Goal: Information Seeking & Learning: Compare options

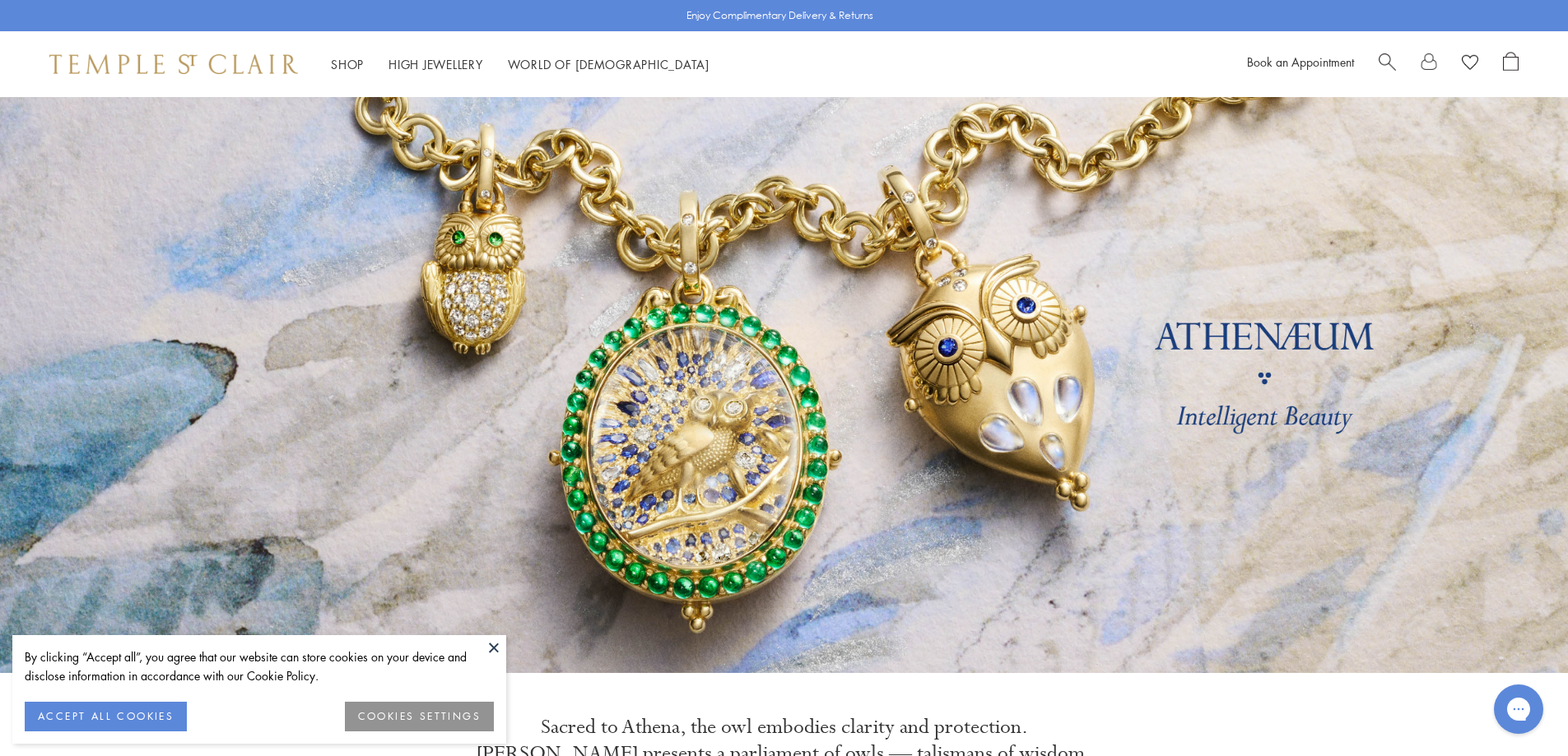
click at [123, 712] on button "ACCEPT ALL COOKIES" at bounding box center [106, 716] width 162 height 30
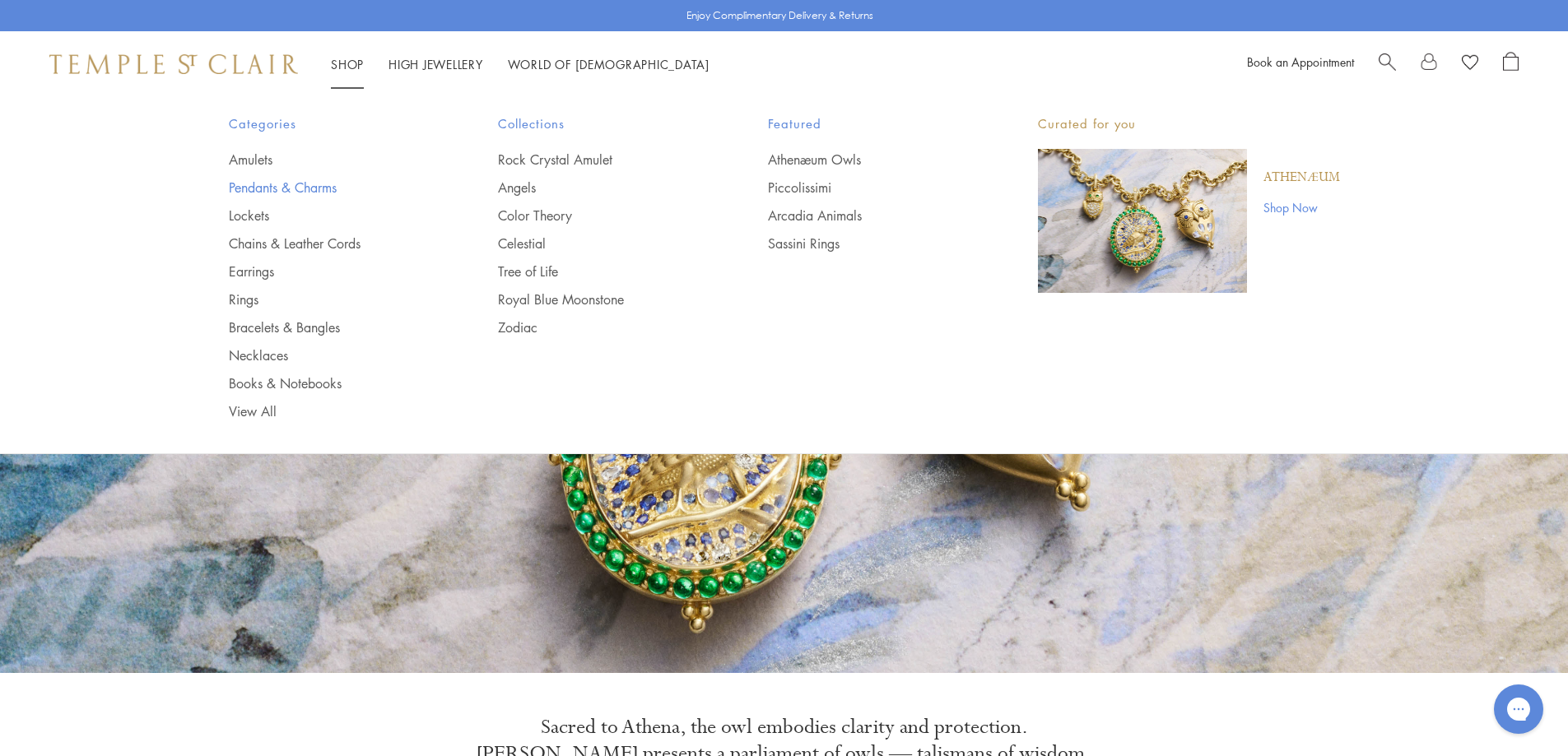
click at [253, 186] on link "Pendants & Charms" at bounding box center [331, 188] width 204 height 18
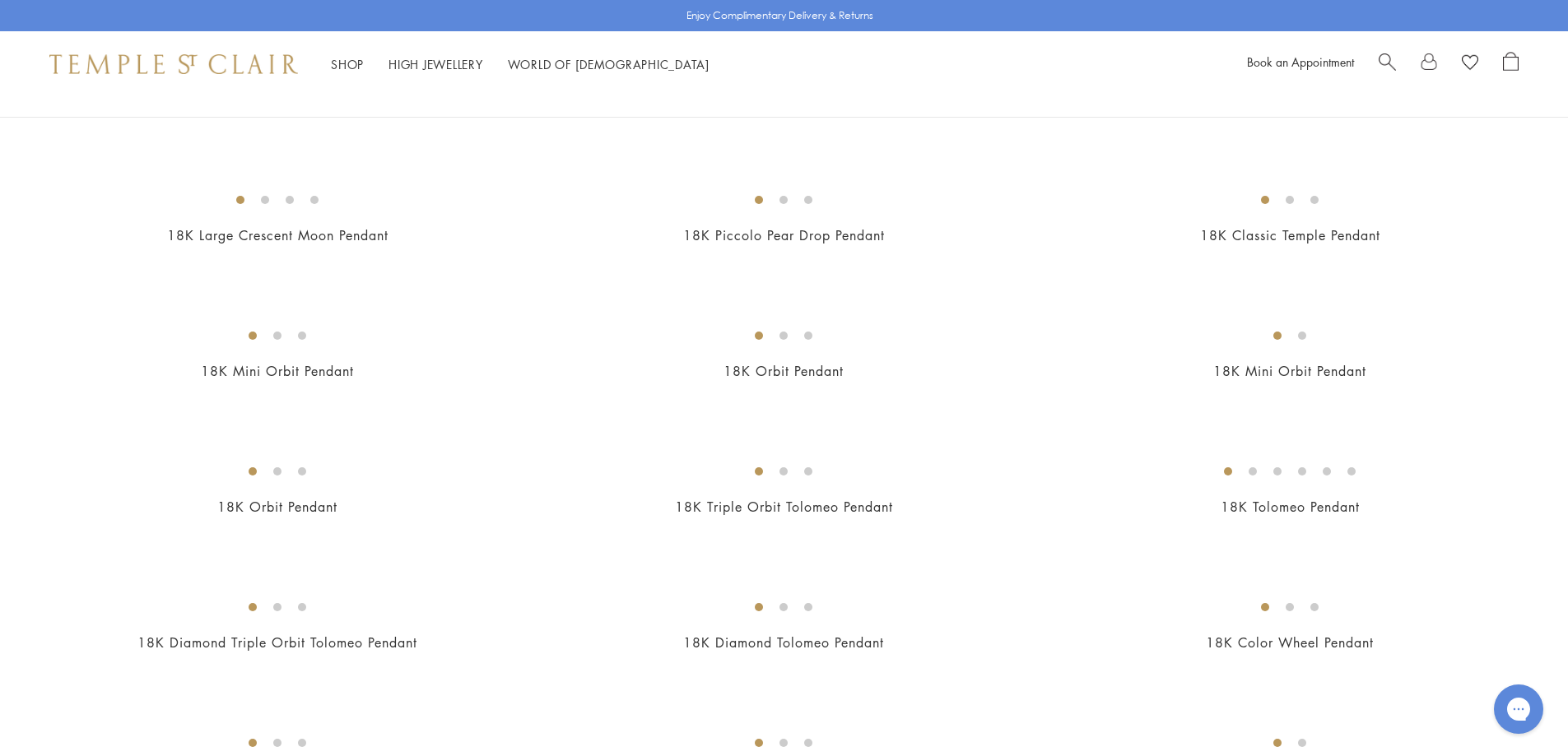
scroll to position [1893, 0]
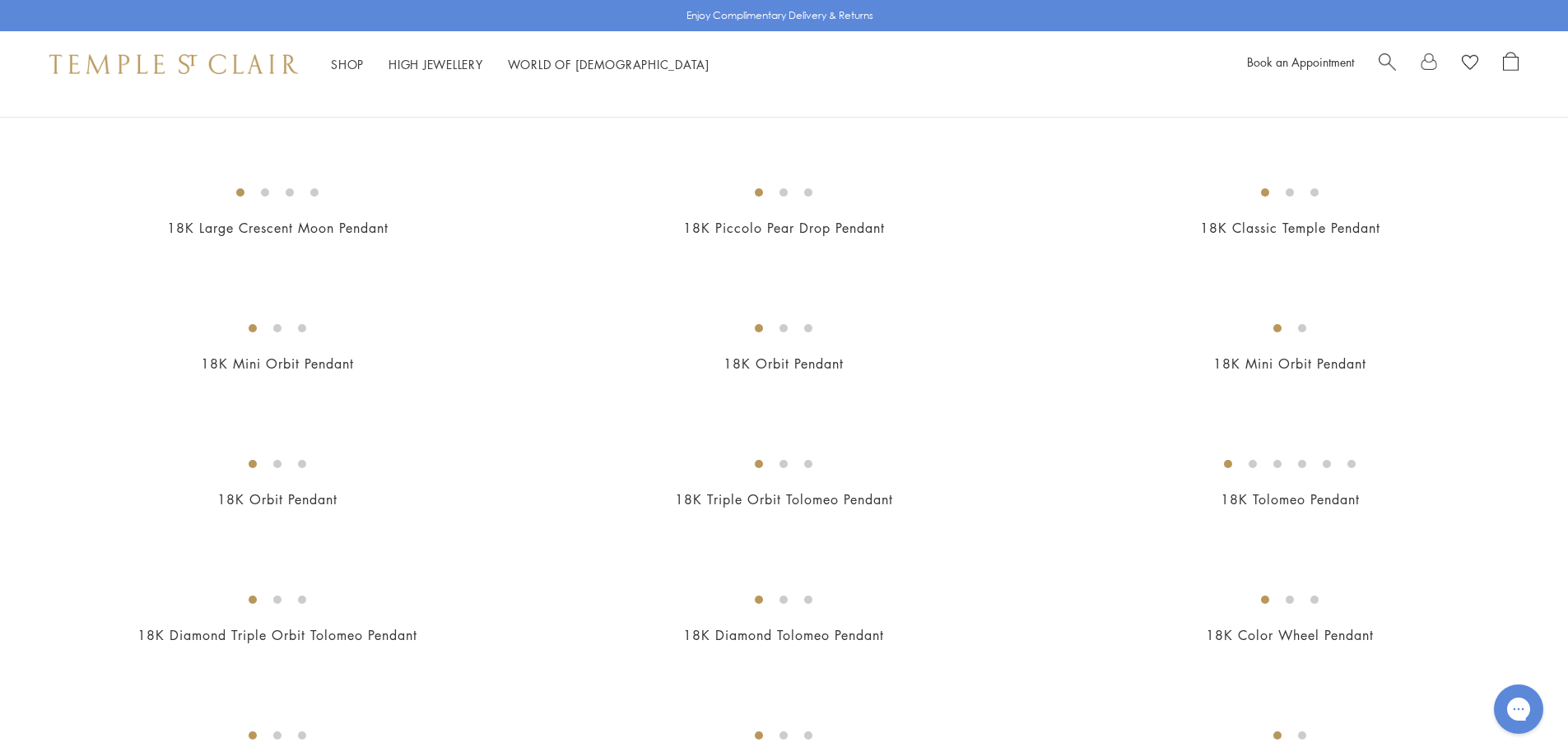
click at [0, 0] on img at bounding box center [0, 0] width 0 height 0
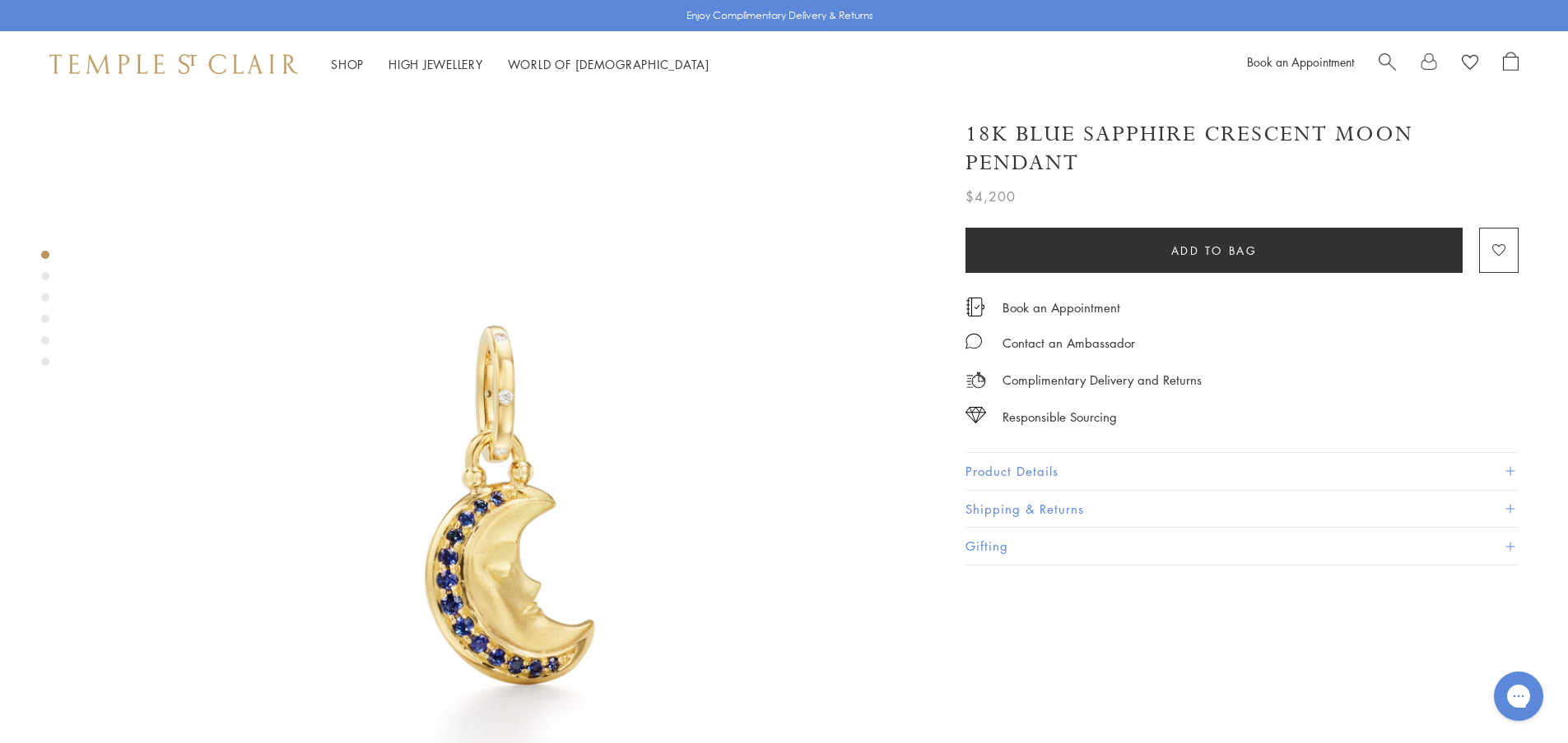
click at [1012, 472] on button "Product Details" at bounding box center [1241, 472] width 553 height 37
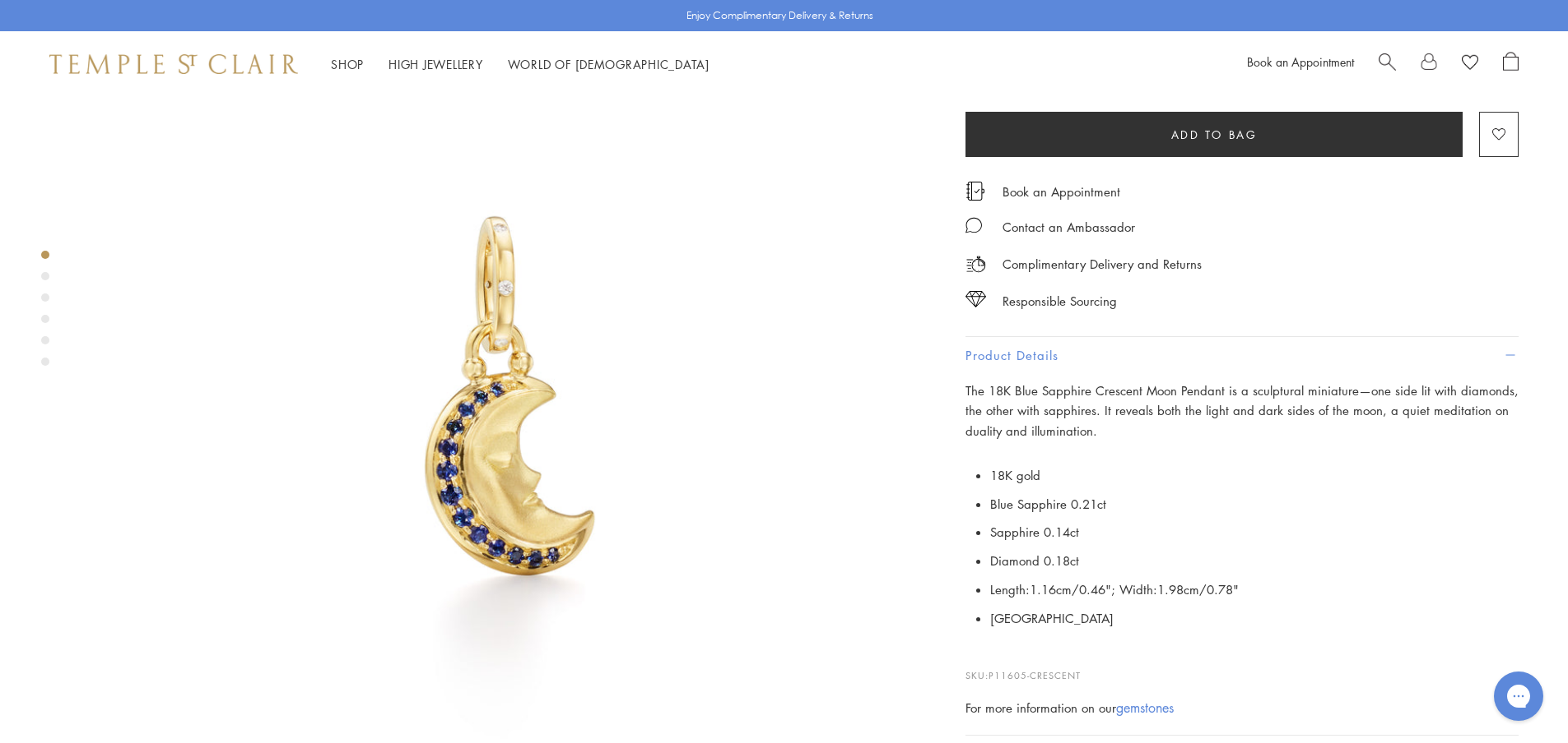
scroll to position [164, 0]
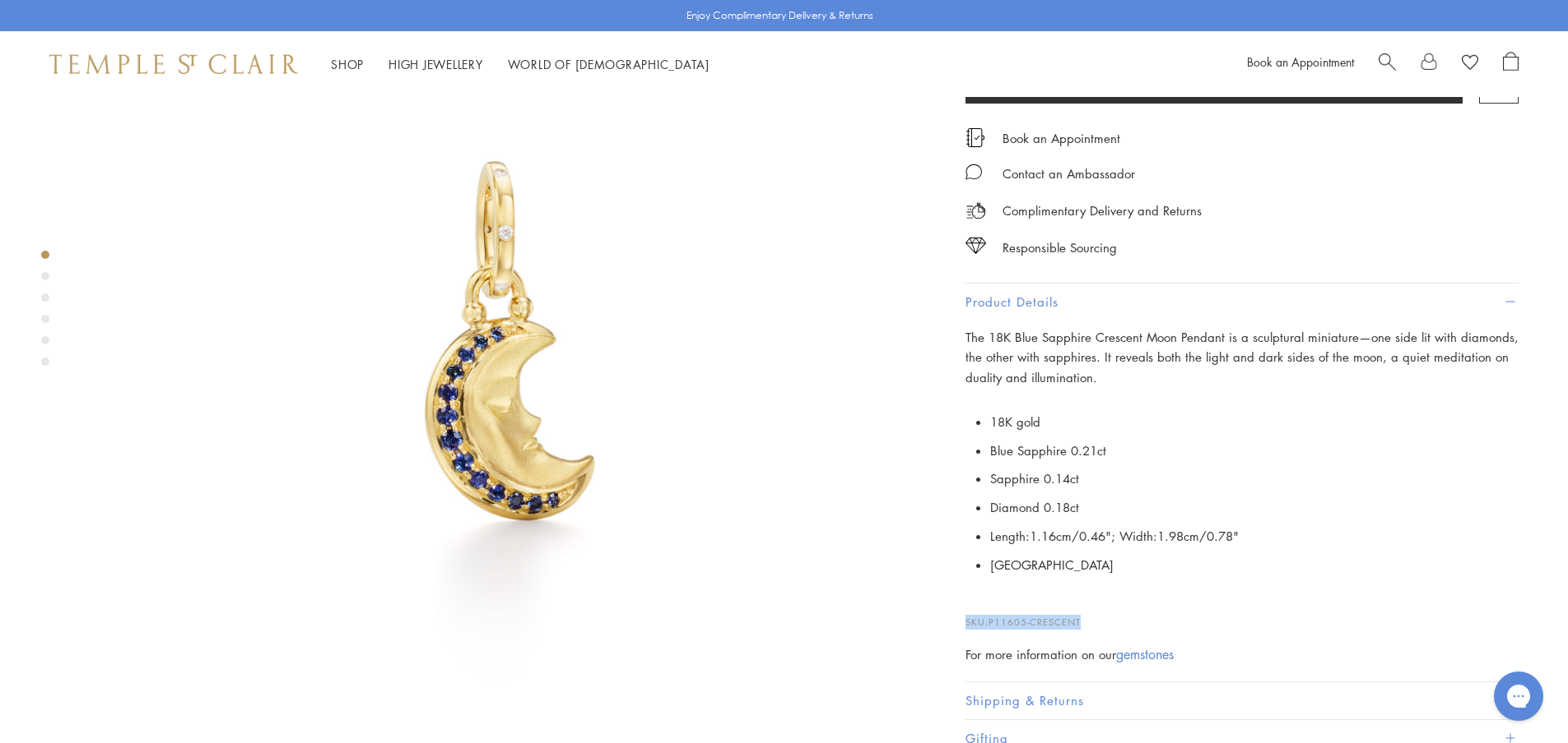
drag, startPoint x: 1084, startPoint y: 620, endPoint x: 958, endPoint y: 617, distance: 126.0
click at [958, 617] on div "18K Blue Sapphire Crescent Moon Pendant $4,200 The 18K Blue Sapphire Crescent M…" at bounding box center [1231, 346] width 576 height 823
copy p "SKU: P11605-CRESCENT"
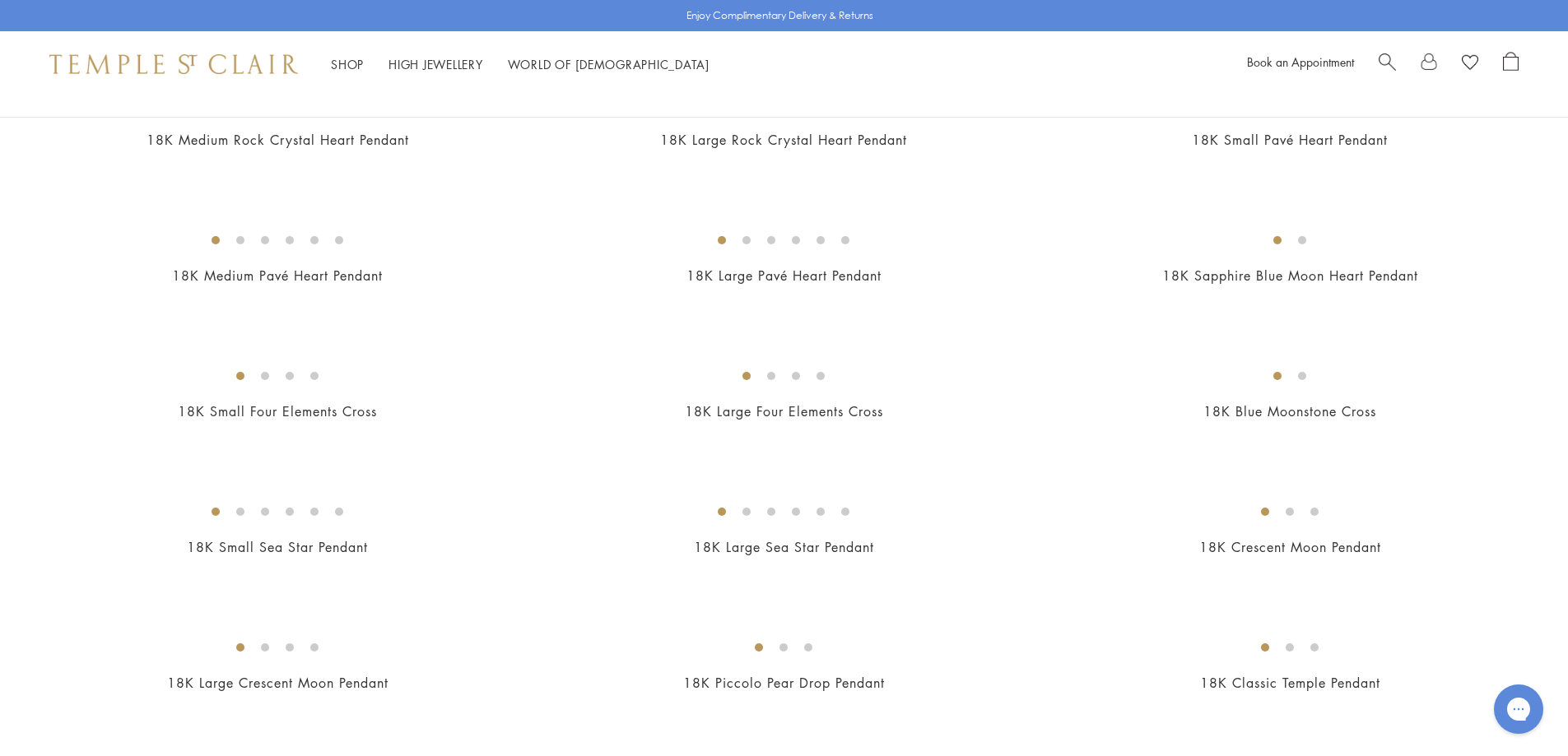
scroll to position [1317, 0]
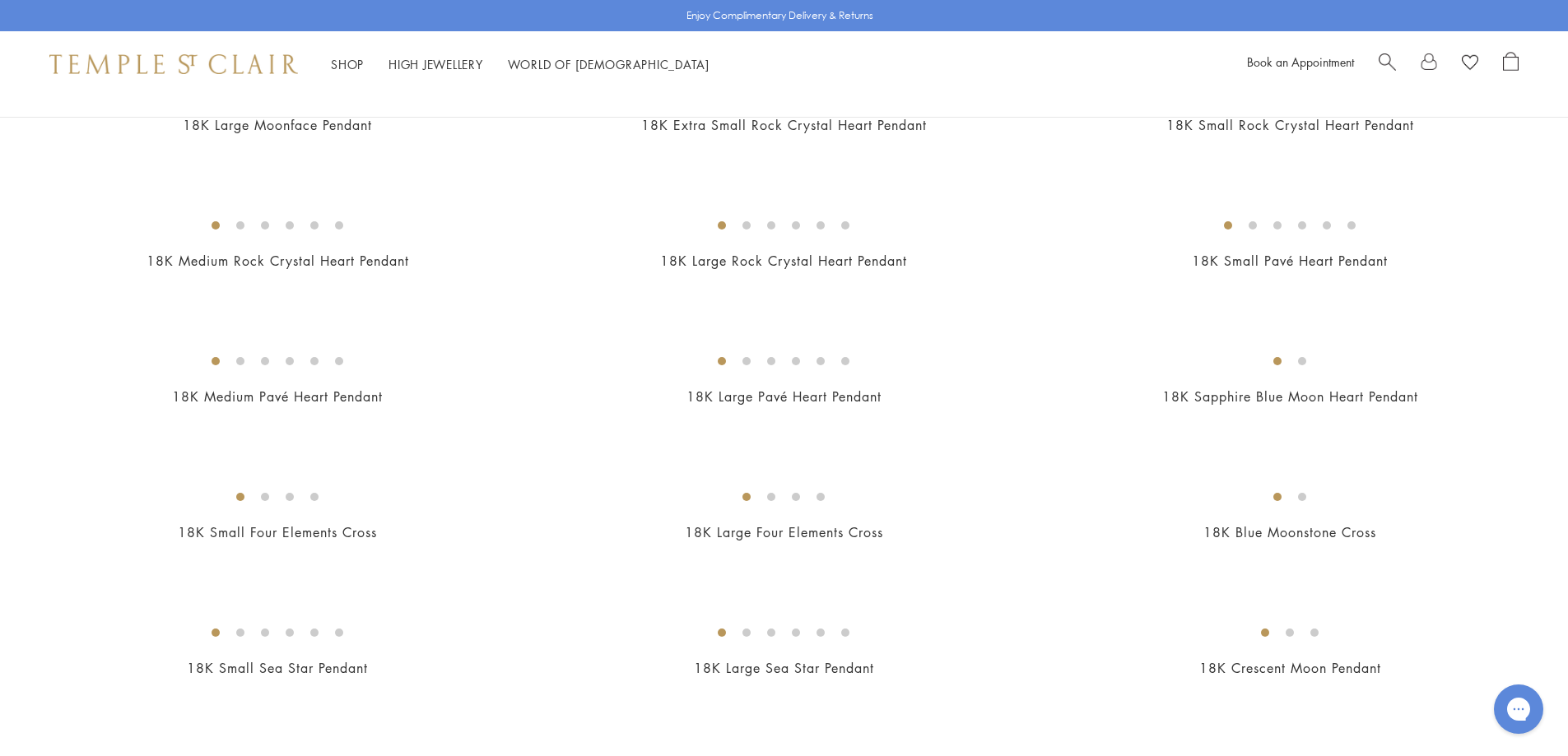
click at [0, 0] on img at bounding box center [0, 0] width 0 height 0
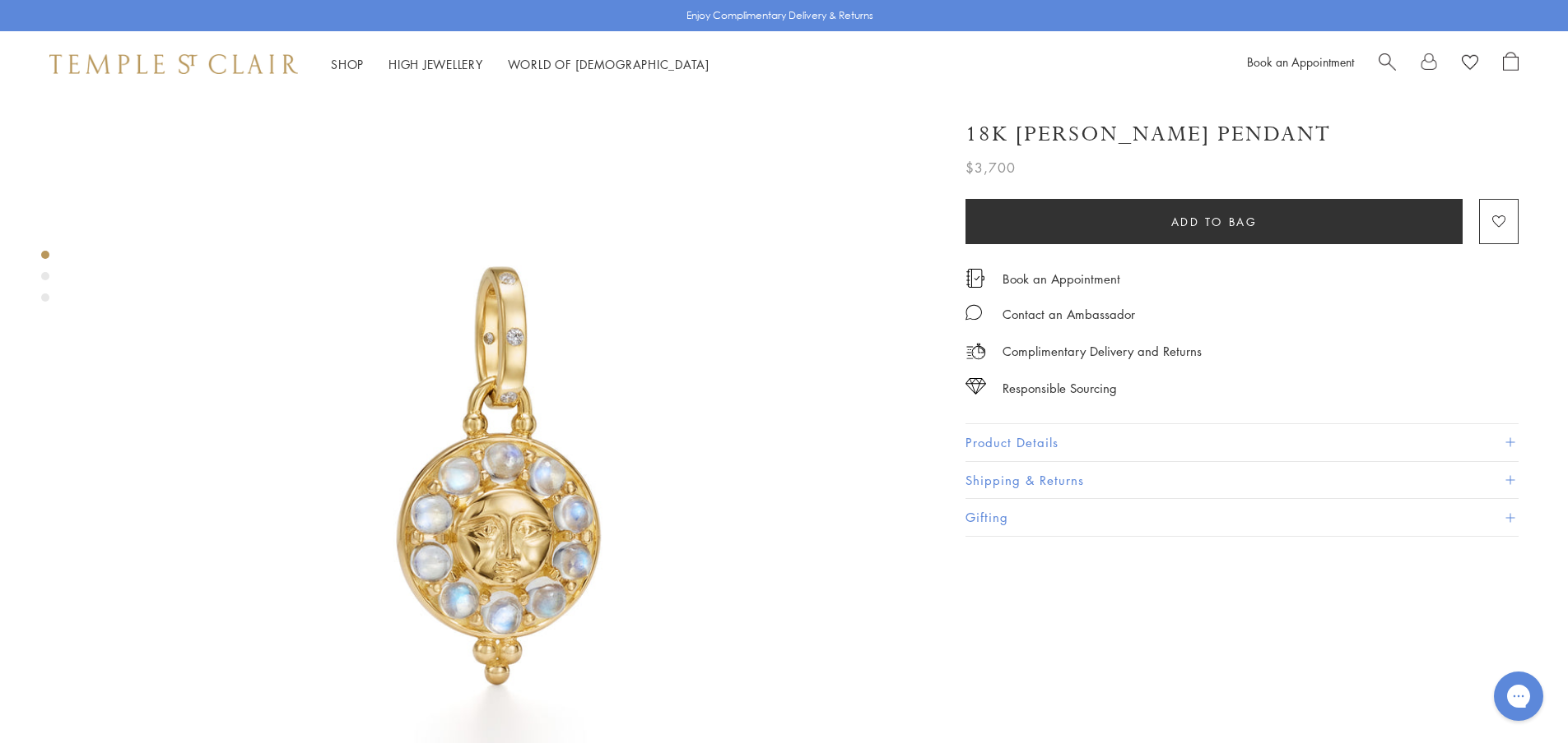
click at [1012, 442] on button "Product Details" at bounding box center [1241, 443] width 553 height 37
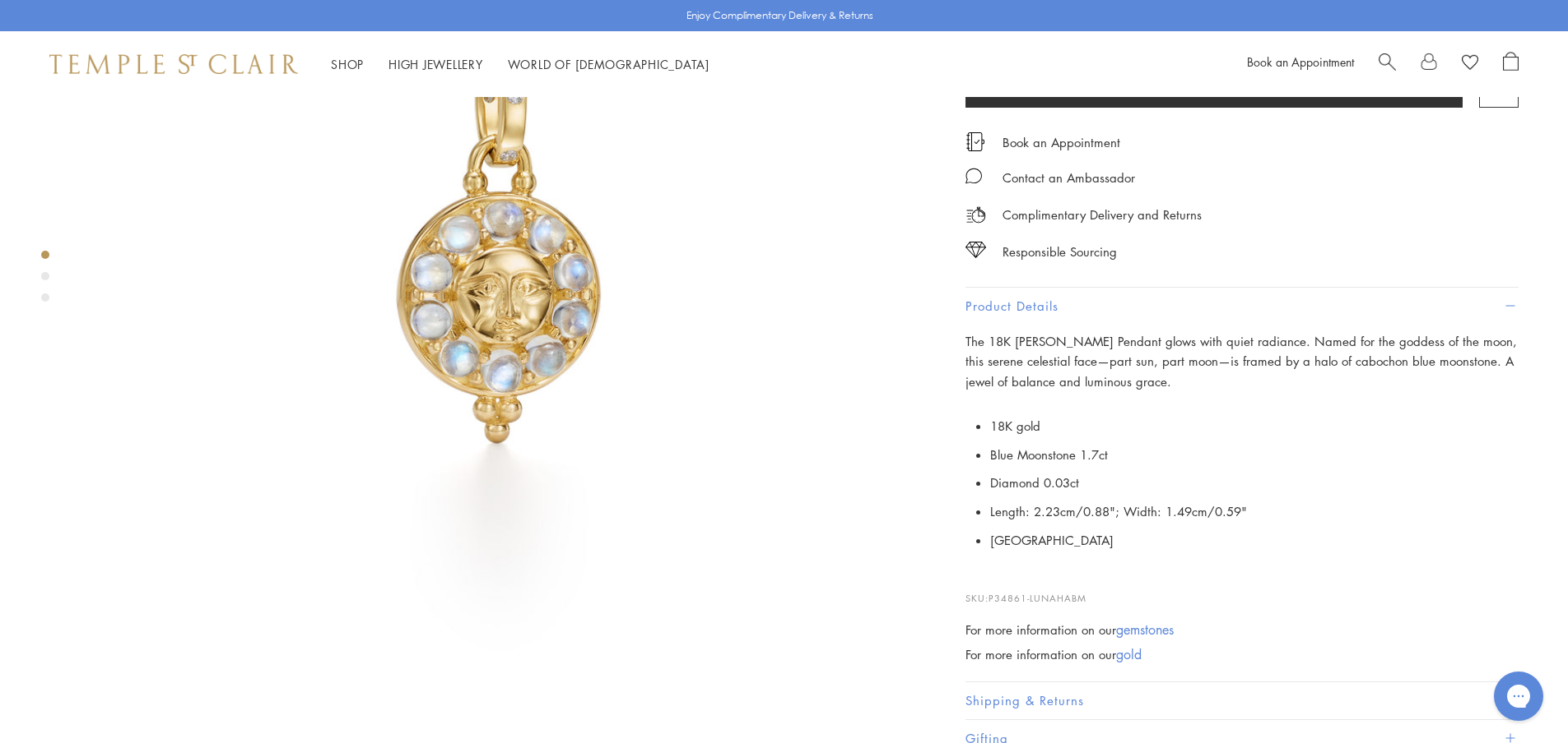
scroll to position [246, 0]
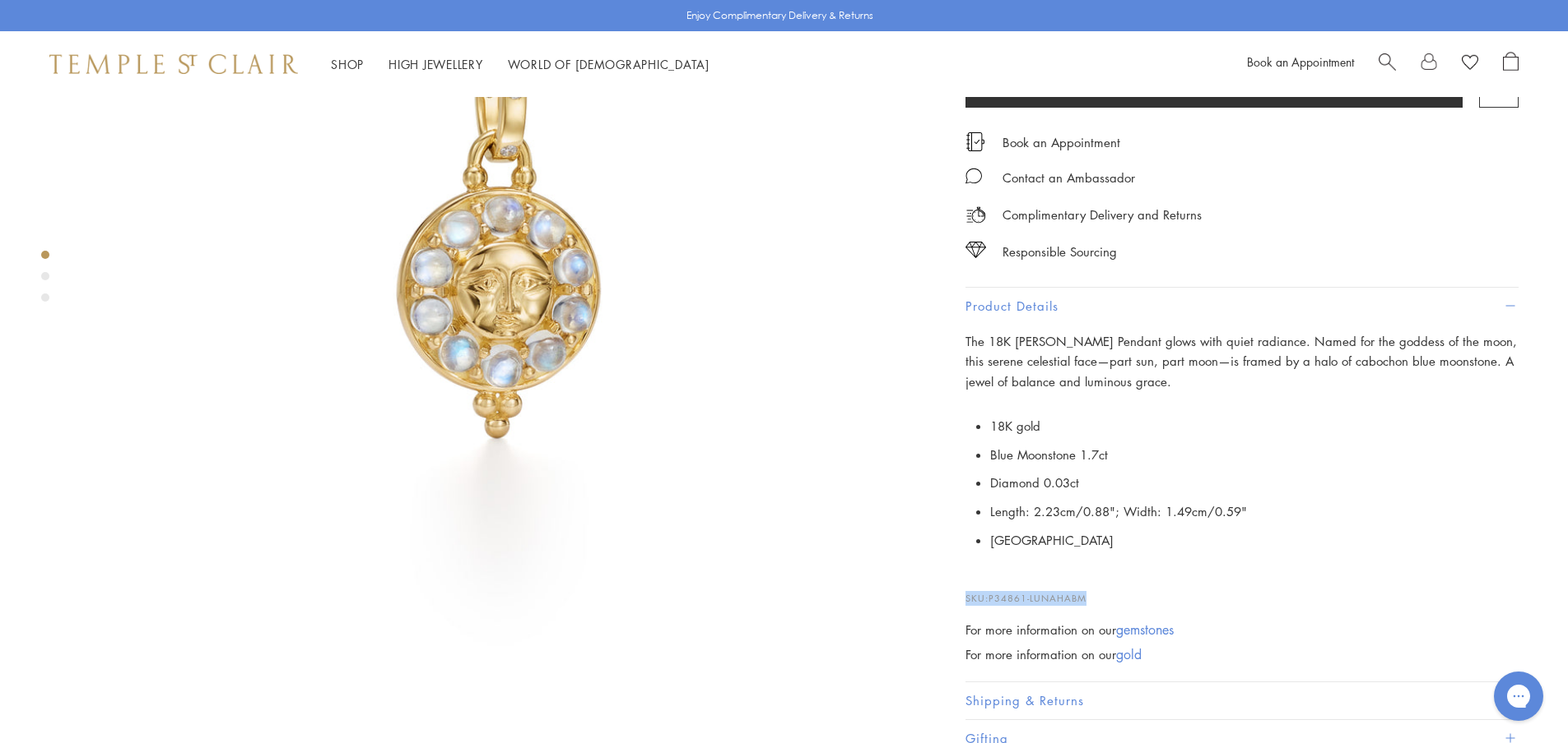
drag, startPoint x: 1085, startPoint y: 597, endPoint x: 964, endPoint y: 594, distance: 121.0
click at [964, 594] on div "18K [PERSON_NAME] Pendant $3,700 The 18K [PERSON_NAME] Pendant glows with quiet…" at bounding box center [1231, 362] width 576 height 790
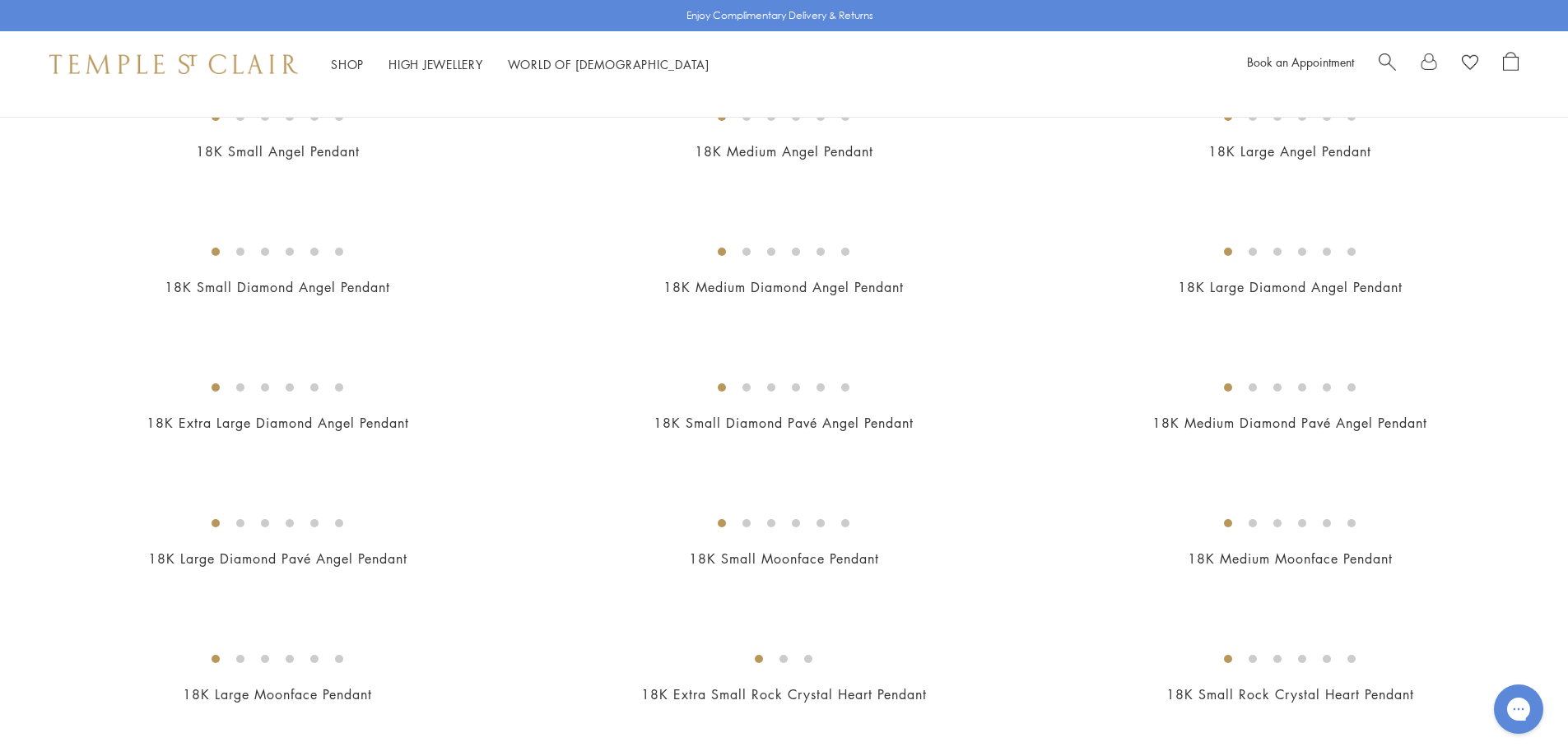
scroll to position [741, 0]
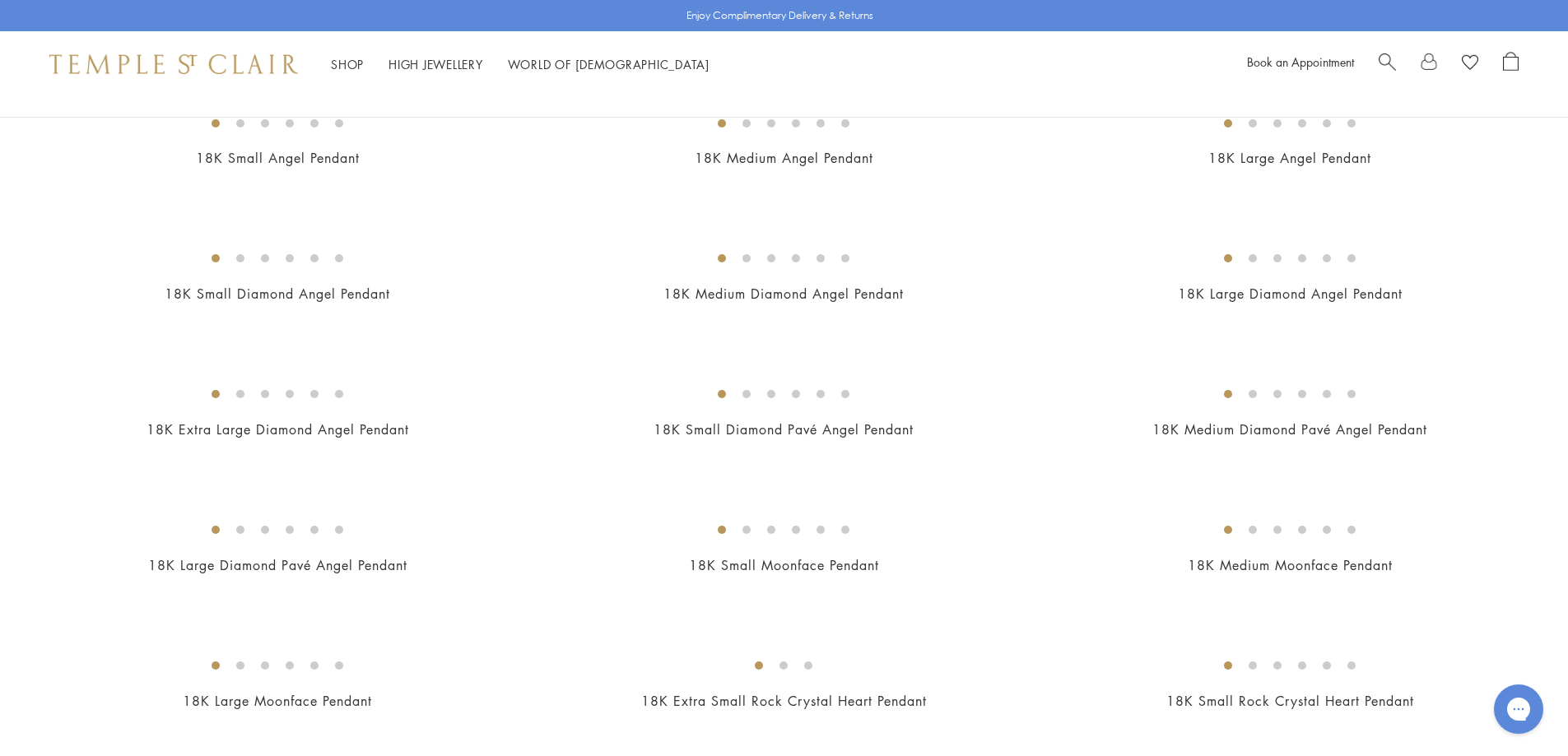
click at [0, 0] on img at bounding box center [0, 0] width 0 height 0
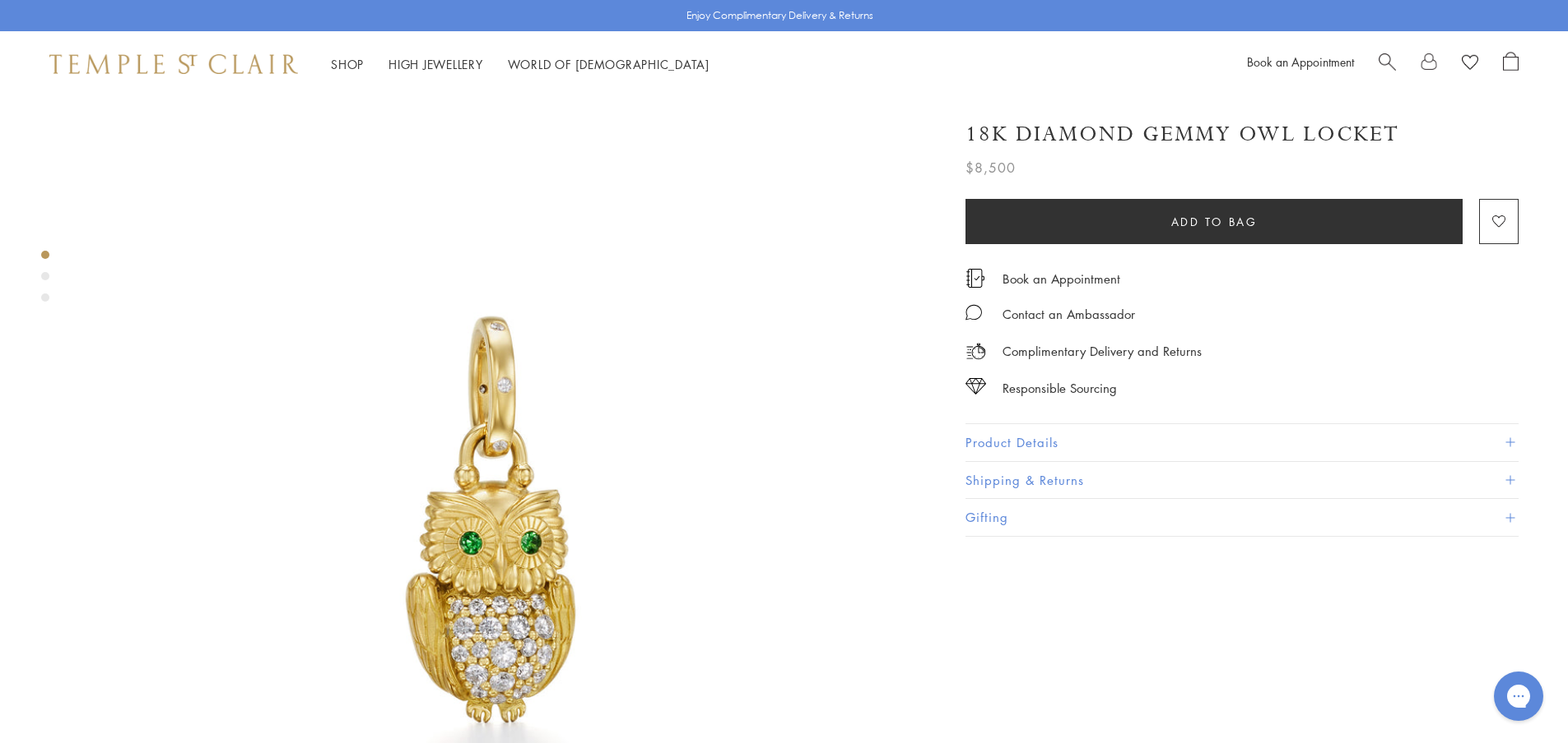
click at [1017, 434] on button "Product Details" at bounding box center [1241, 443] width 553 height 37
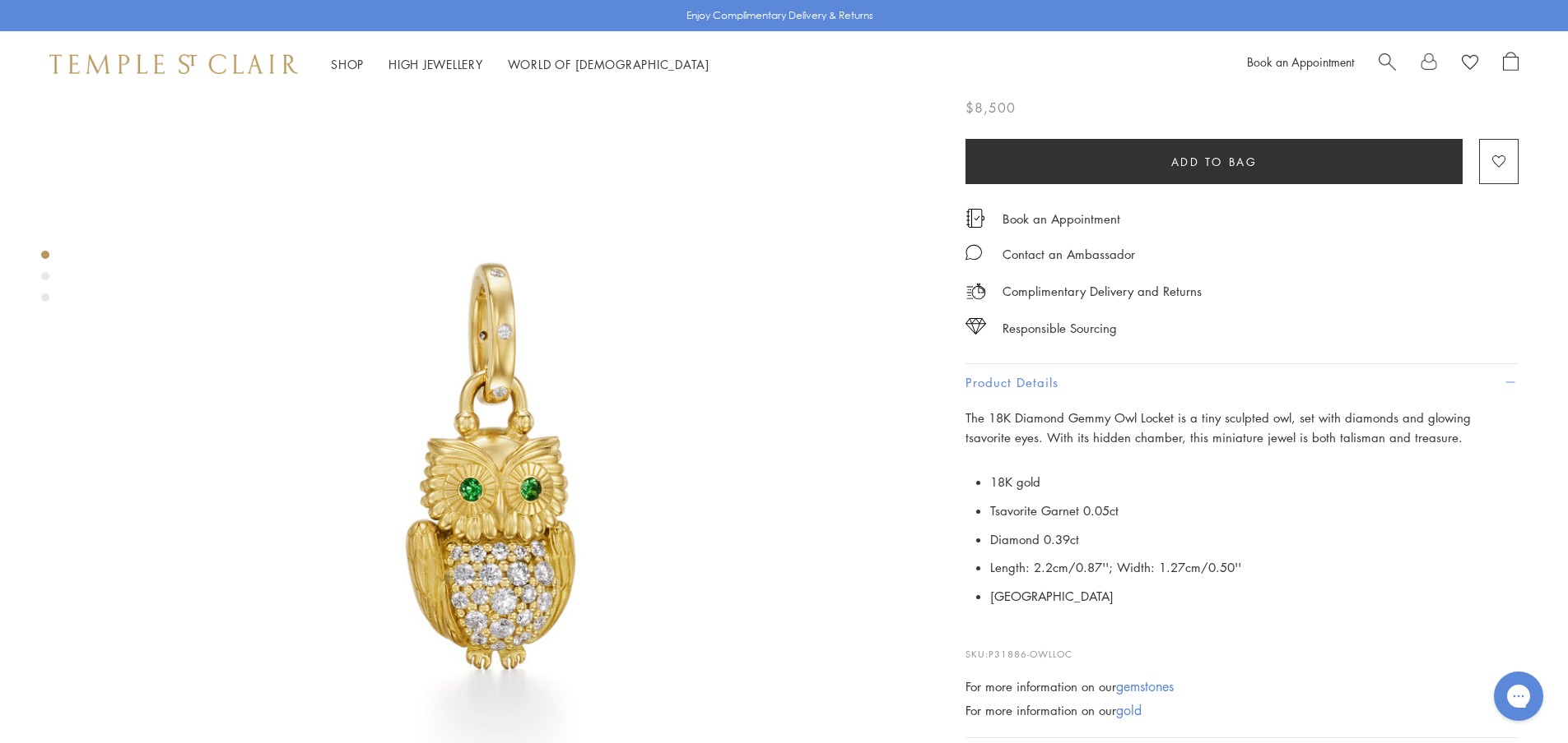
scroll to position [164, 0]
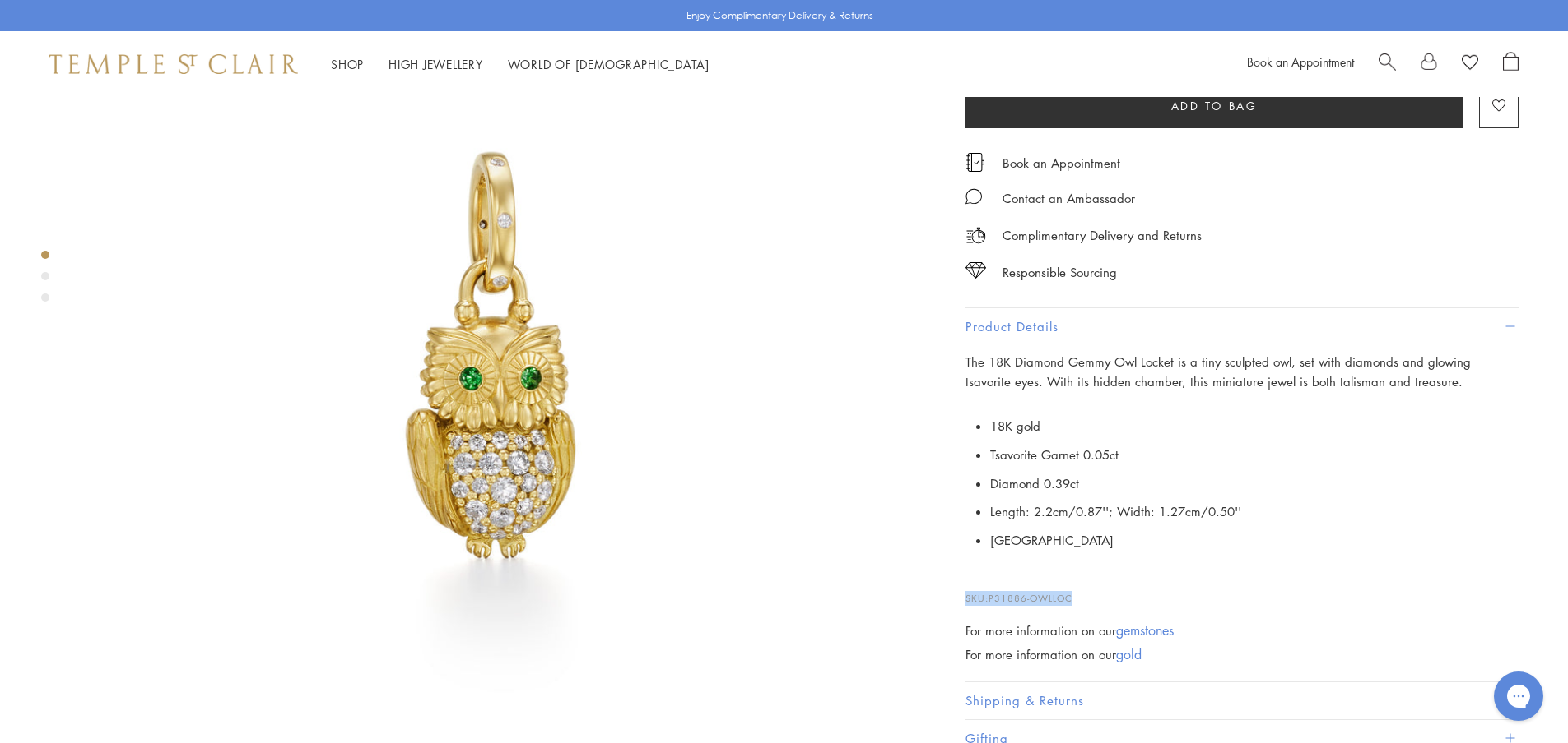
drag, startPoint x: 1075, startPoint y: 593, endPoint x: 963, endPoint y: 591, distance: 112.0
click at [963, 591] on div "18K Diamond Gemmy Owl Locket $8,500 The 18K Diamond Gemmy Owl Locket is a tiny …" at bounding box center [1231, 373] width 576 height 771
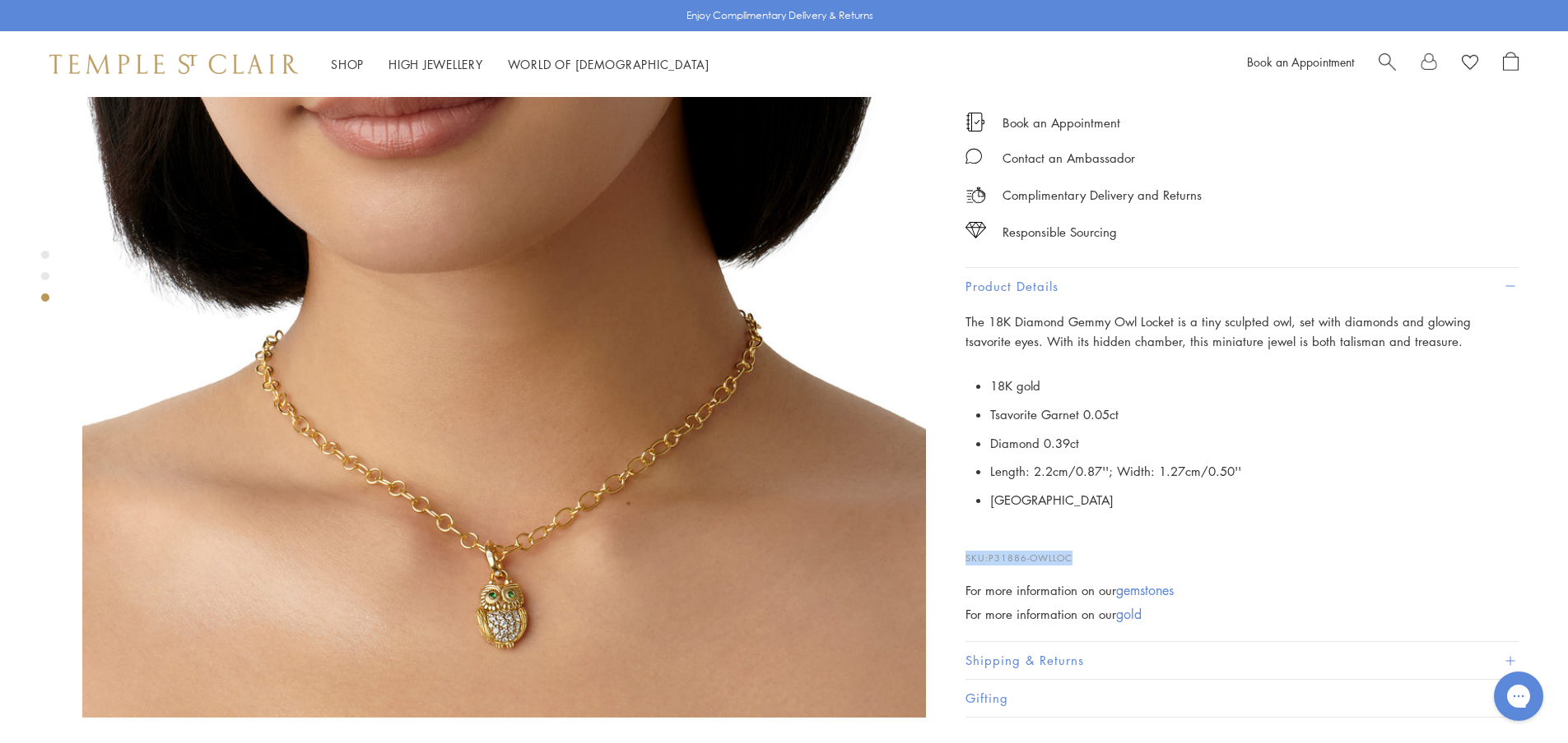
scroll to position [1974, 0]
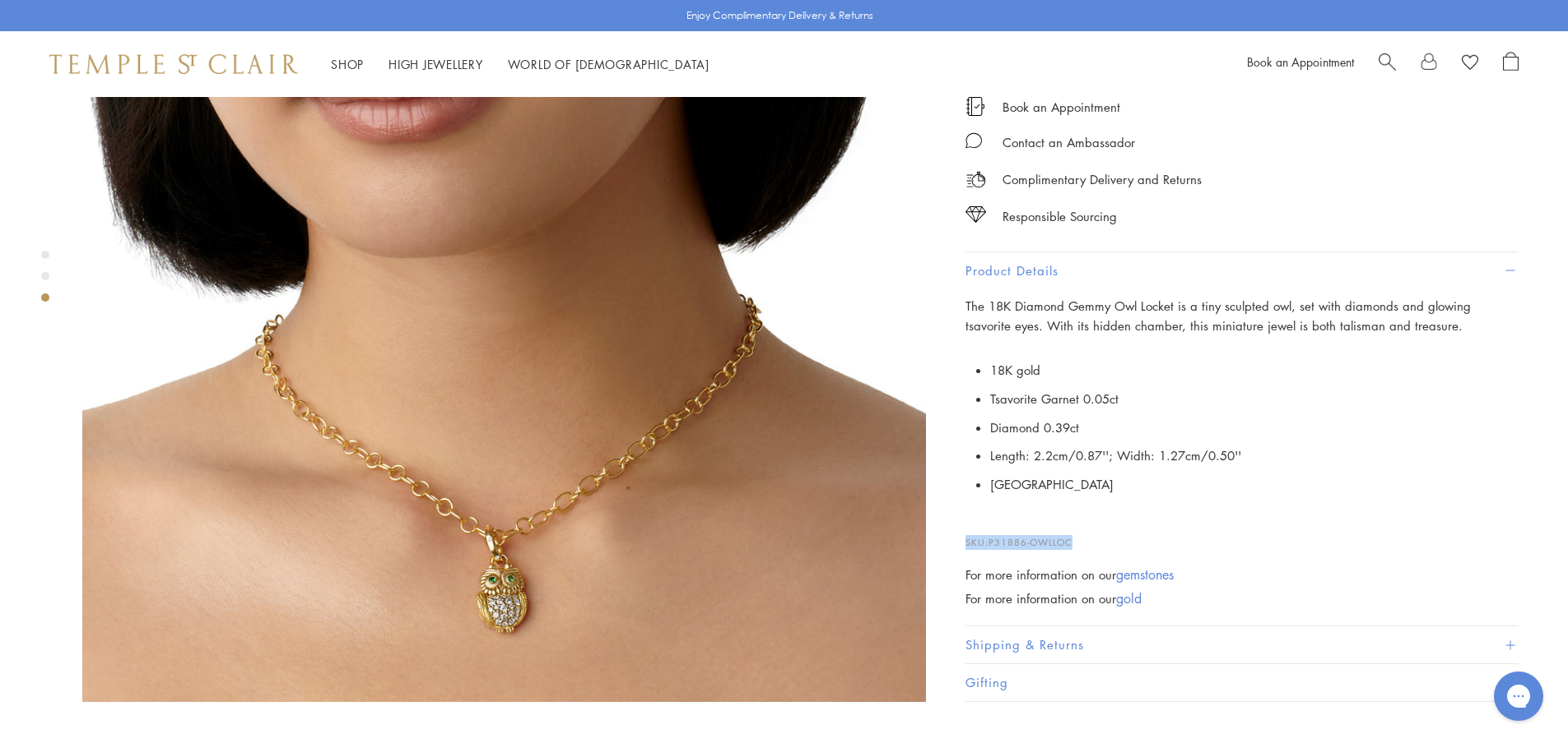
copy p "SKU: P31886-OWLLOC"
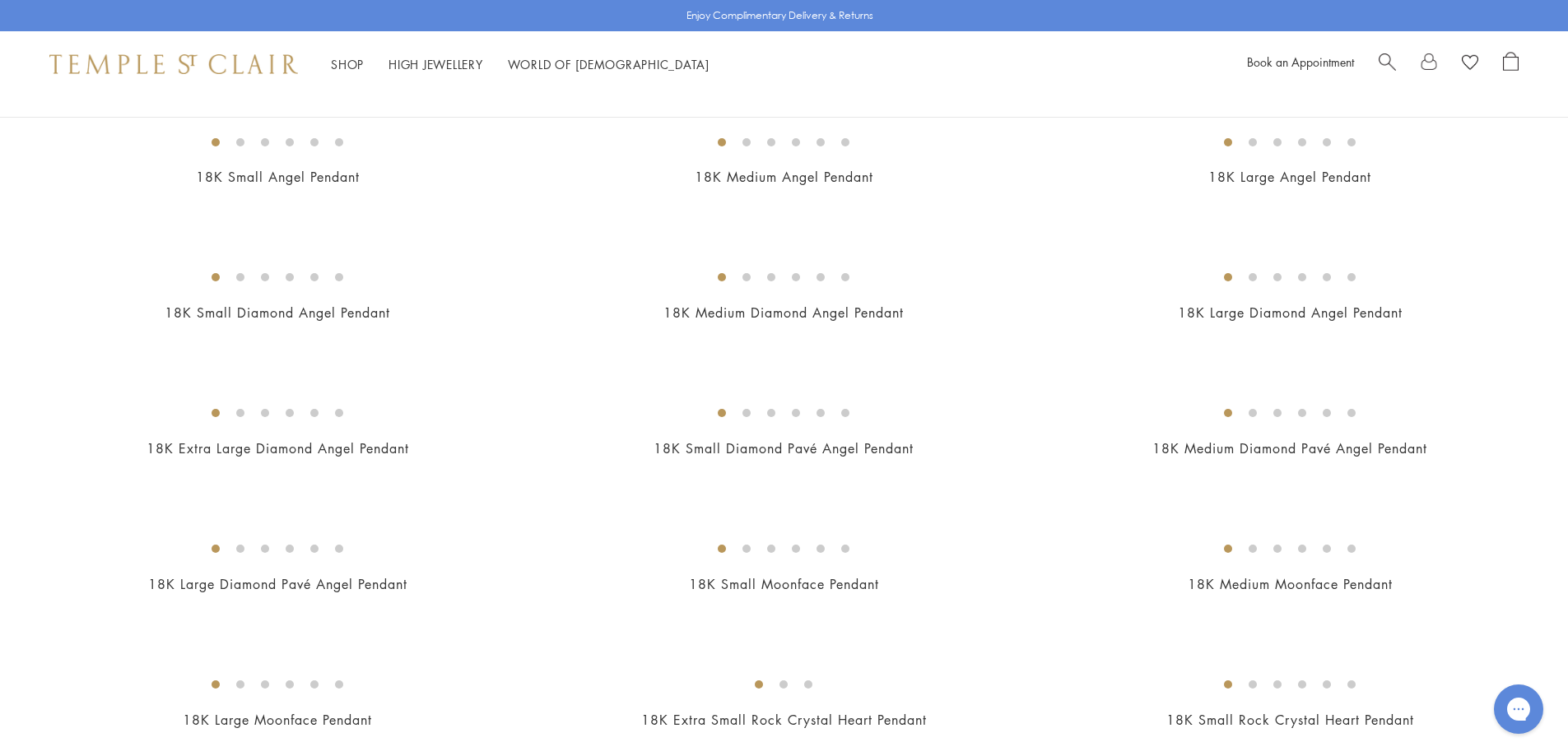
scroll to position [576, 0]
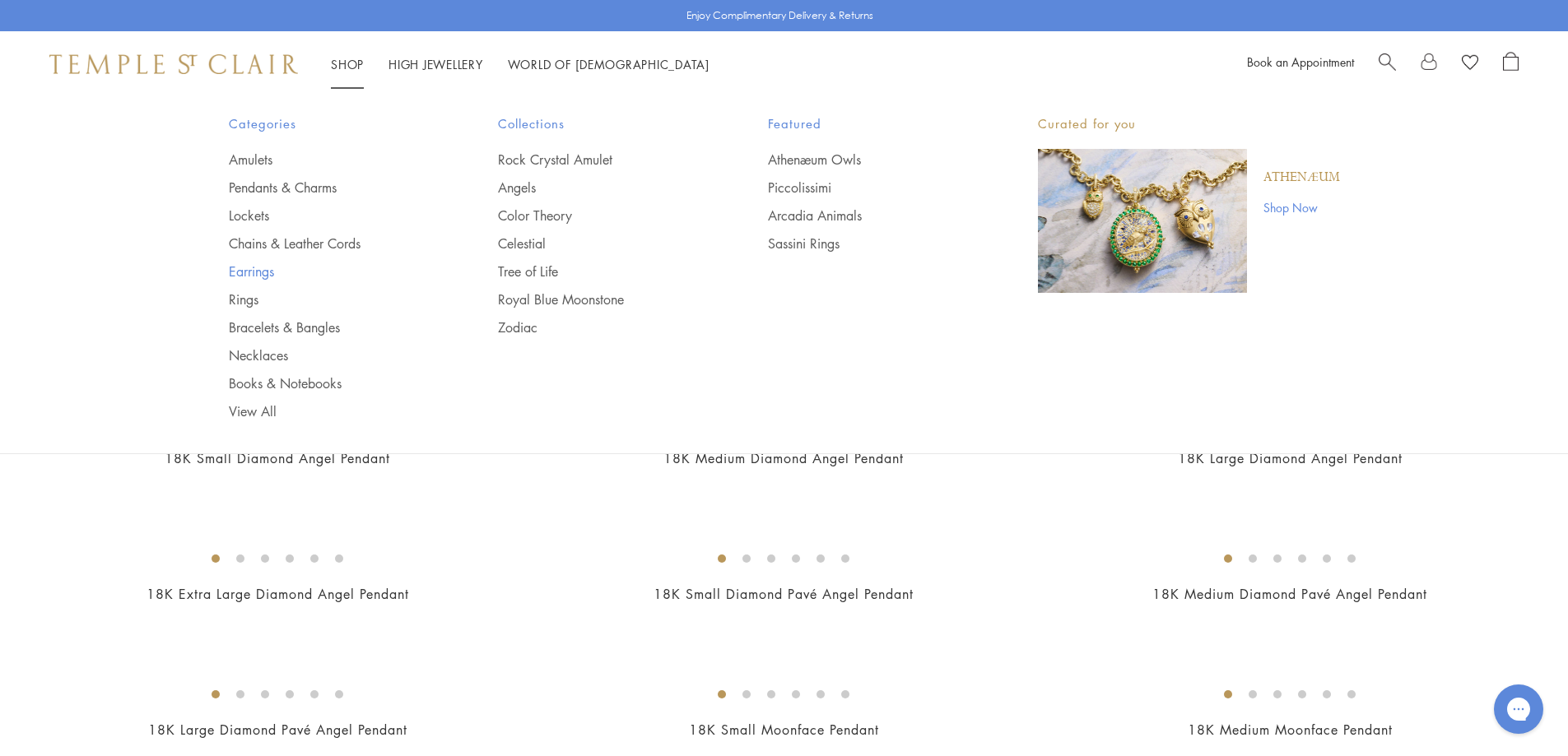
click at [246, 271] on link "Earrings" at bounding box center [331, 272] width 204 height 18
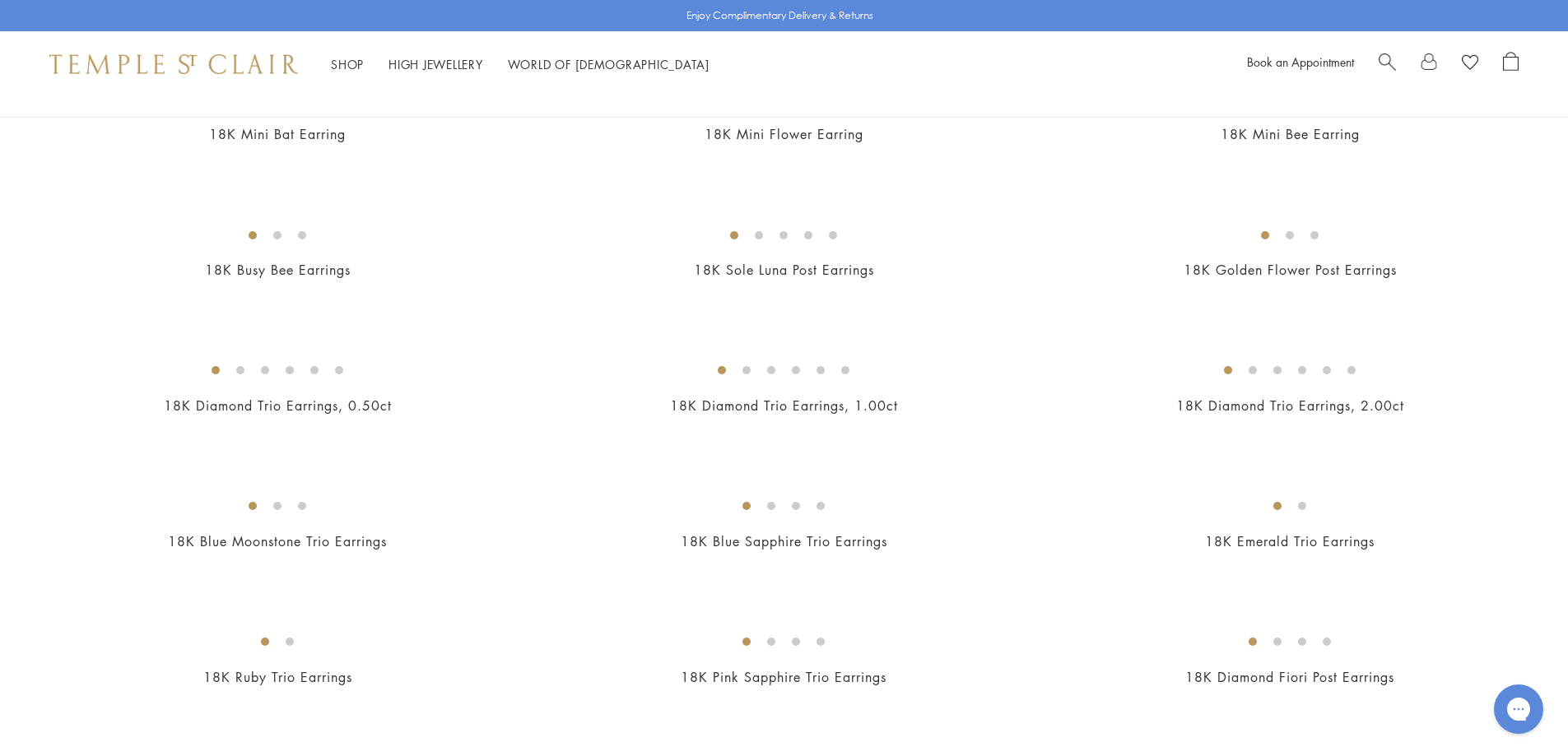
scroll to position [658, 0]
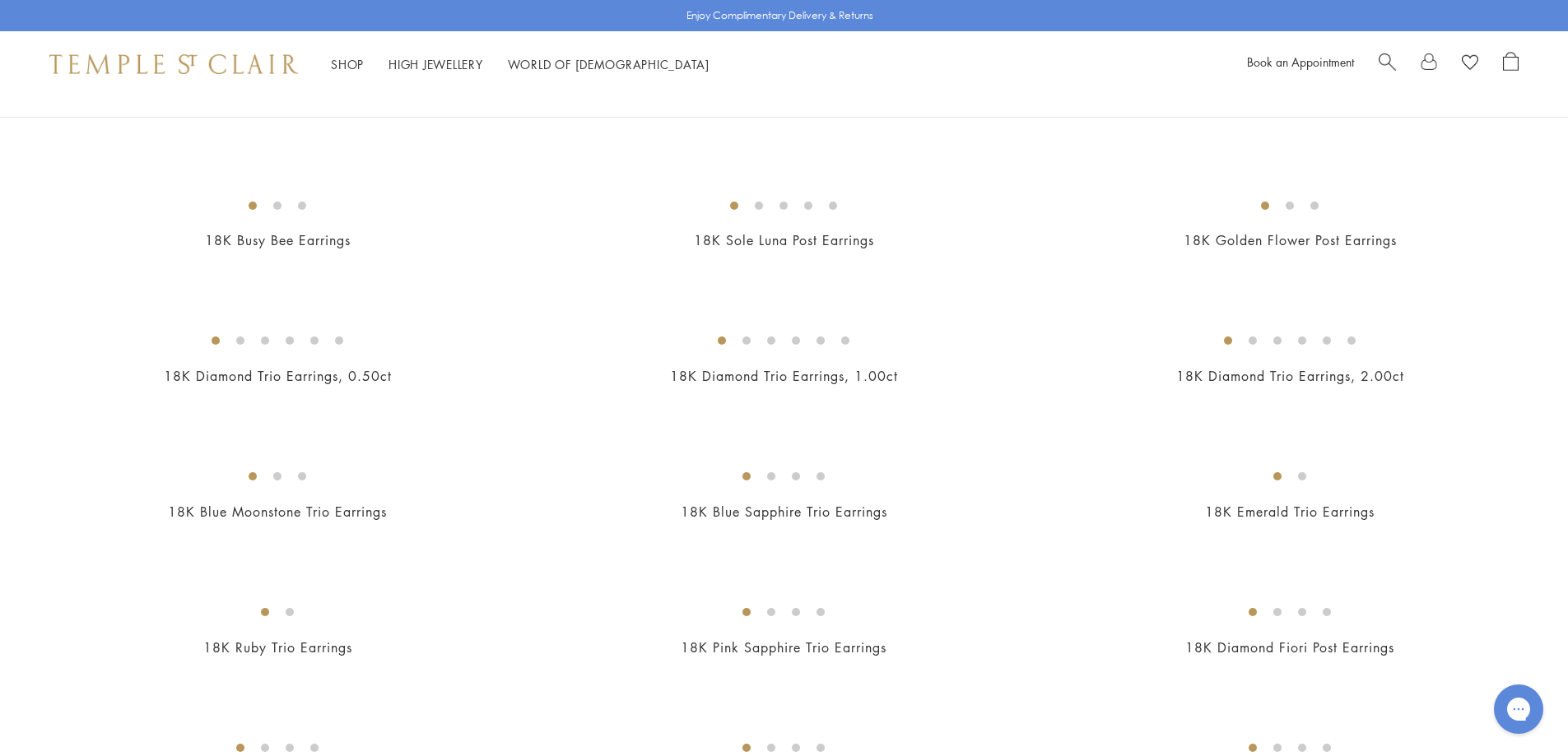
click at [0, 0] on img at bounding box center [0, 0] width 0 height 0
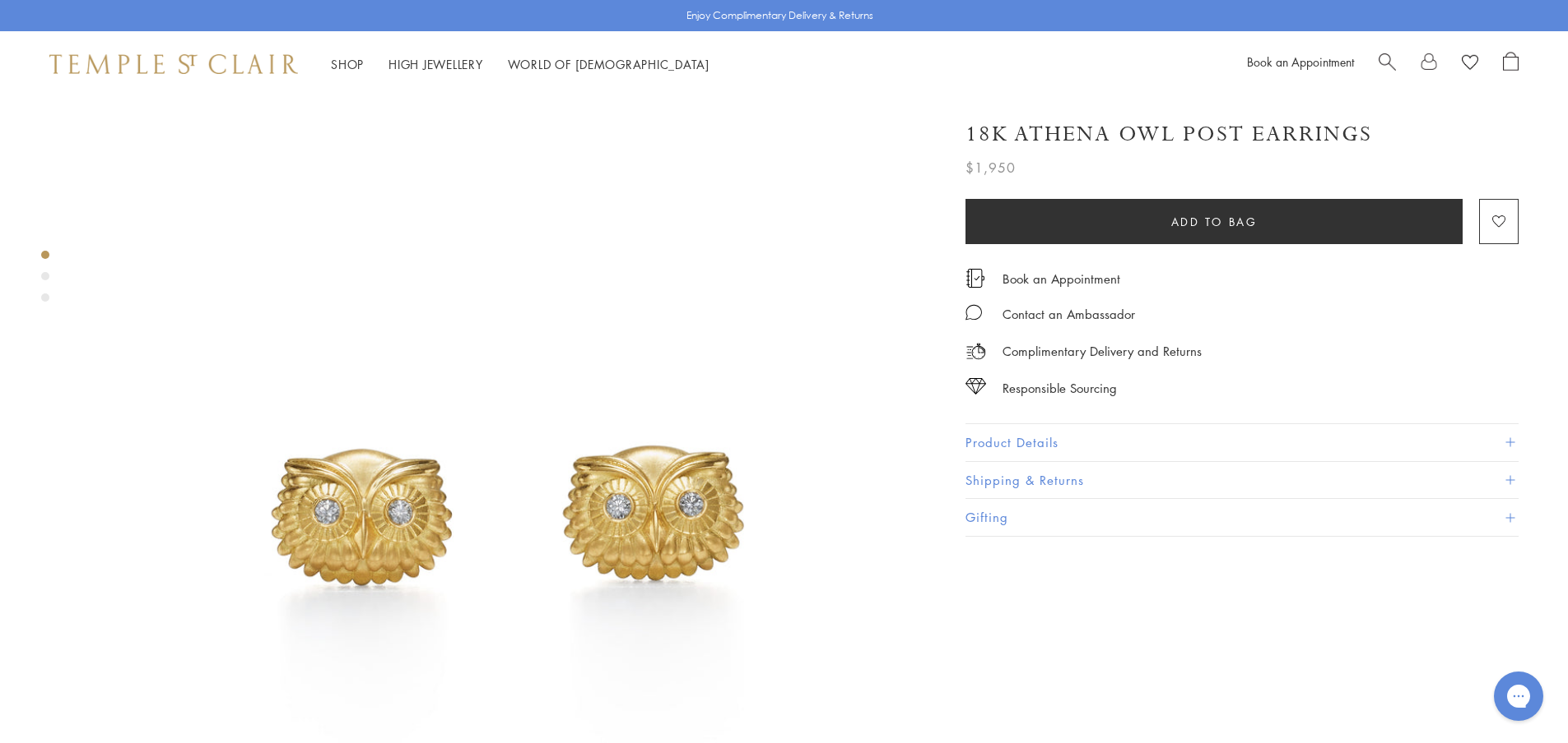
click at [1021, 443] on button "Product Details" at bounding box center [1241, 443] width 553 height 37
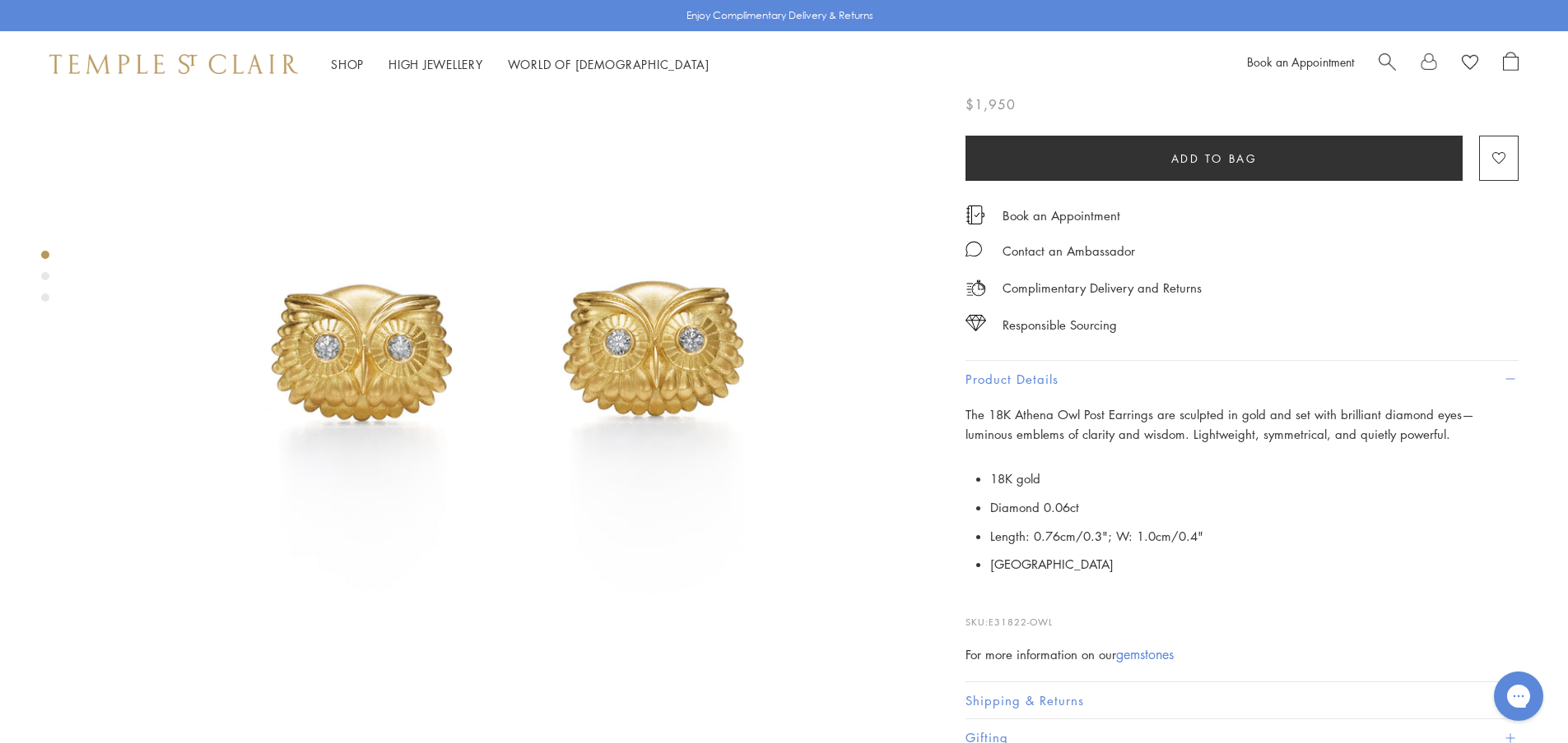
scroll to position [246, 0]
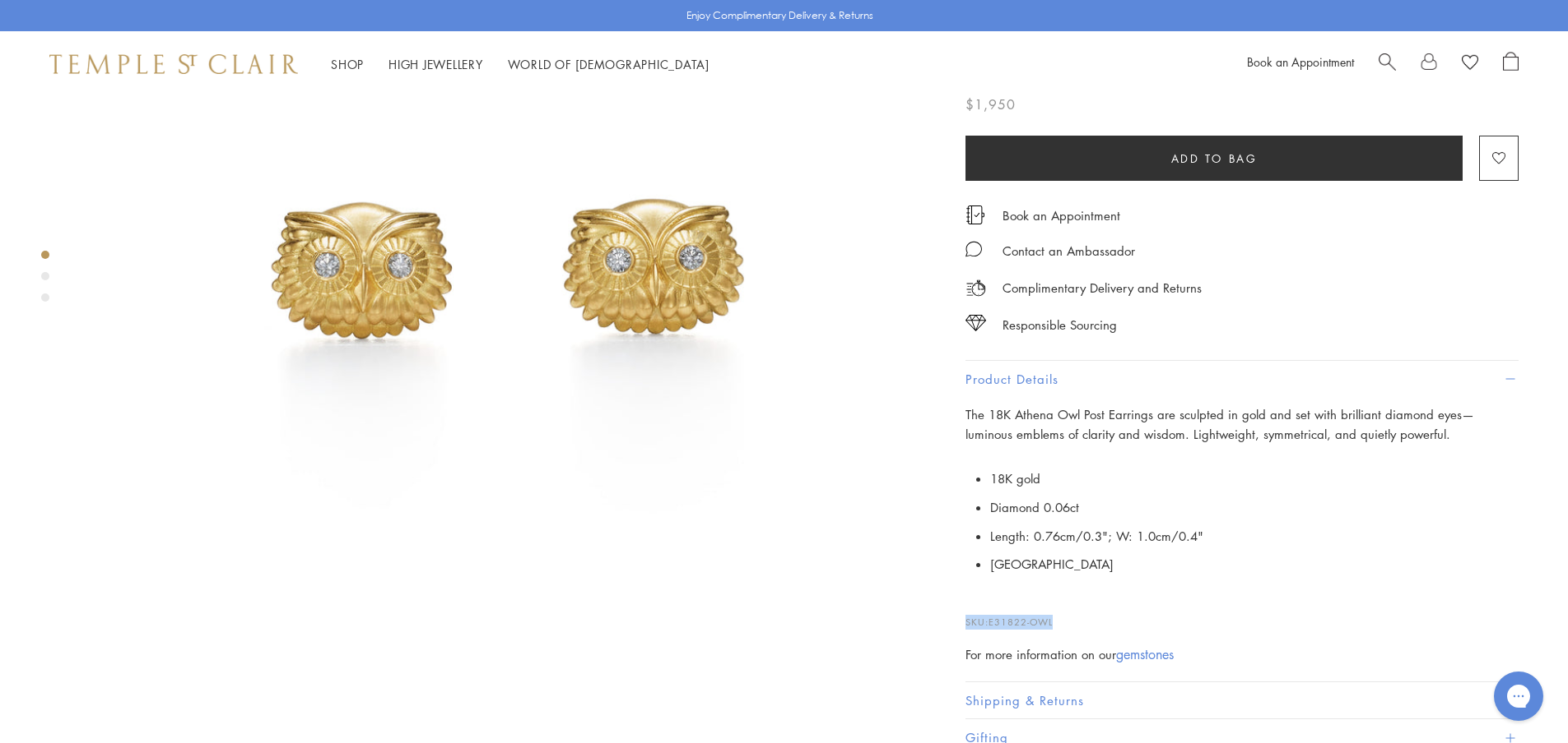
drag, startPoint x: 1055, startPoint y: 621, endPoint x: 945, endPoint y: 621, distance: 110.0
click at [945, 621] on div "18K Athena Owl Post Earrings $1,950 The 18K Athena Owl Post Earrings are sculpt…" at bounding box center [1231, 399] width 576 height 717
copy p "SKU: E31822-OWL"
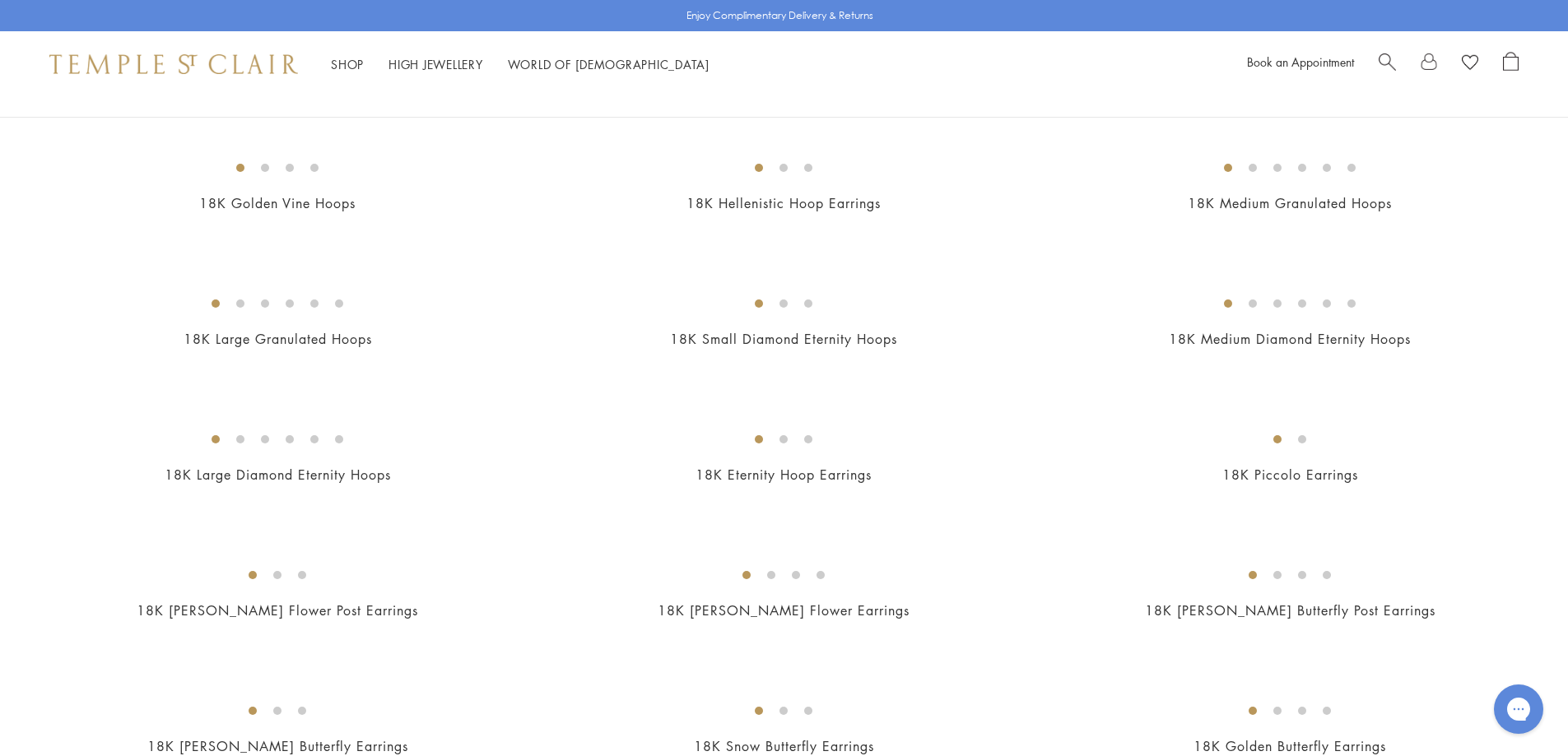
scroll to position [1399, 0]
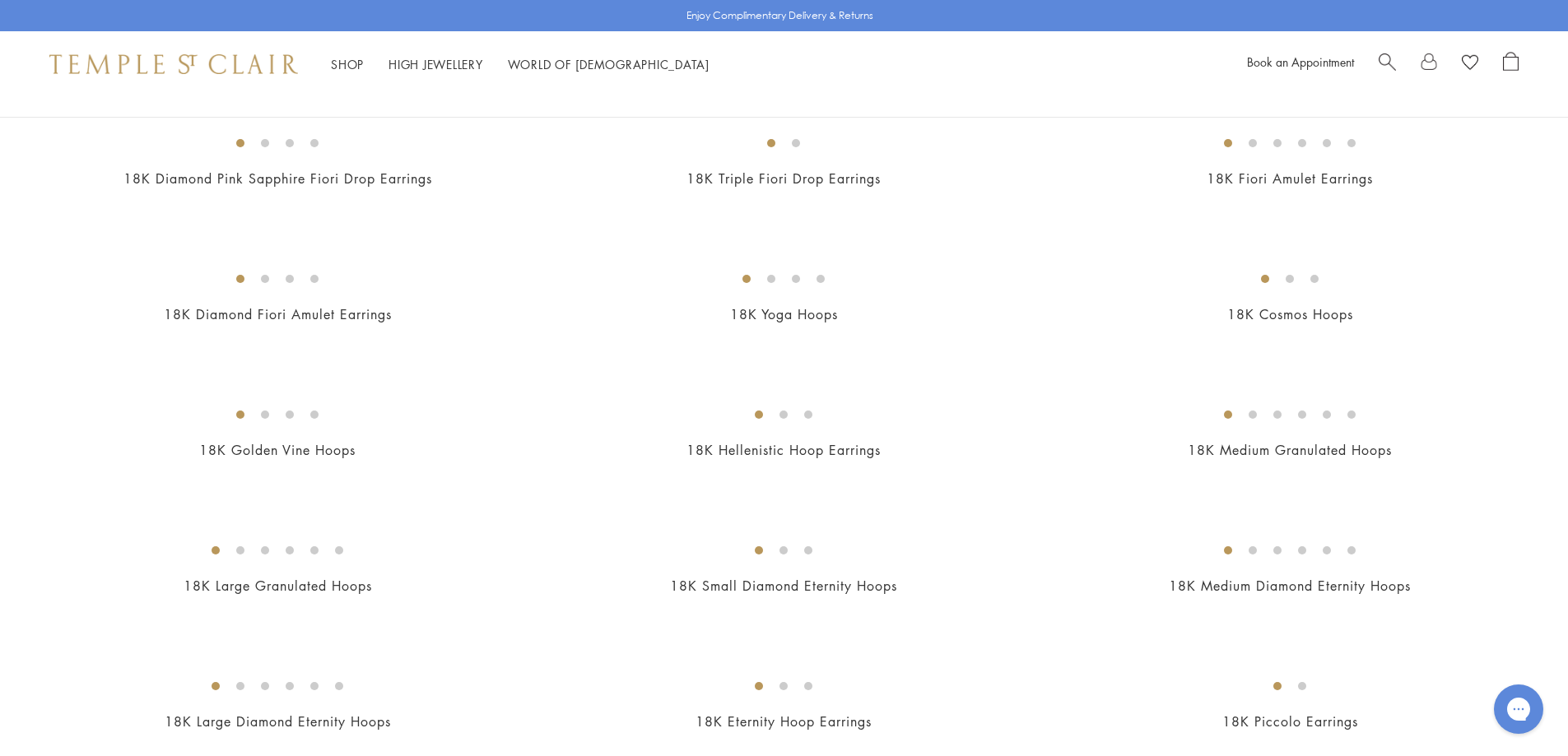
click at [0, 0] on img at bounding box center [0, 0] width 0 height 0
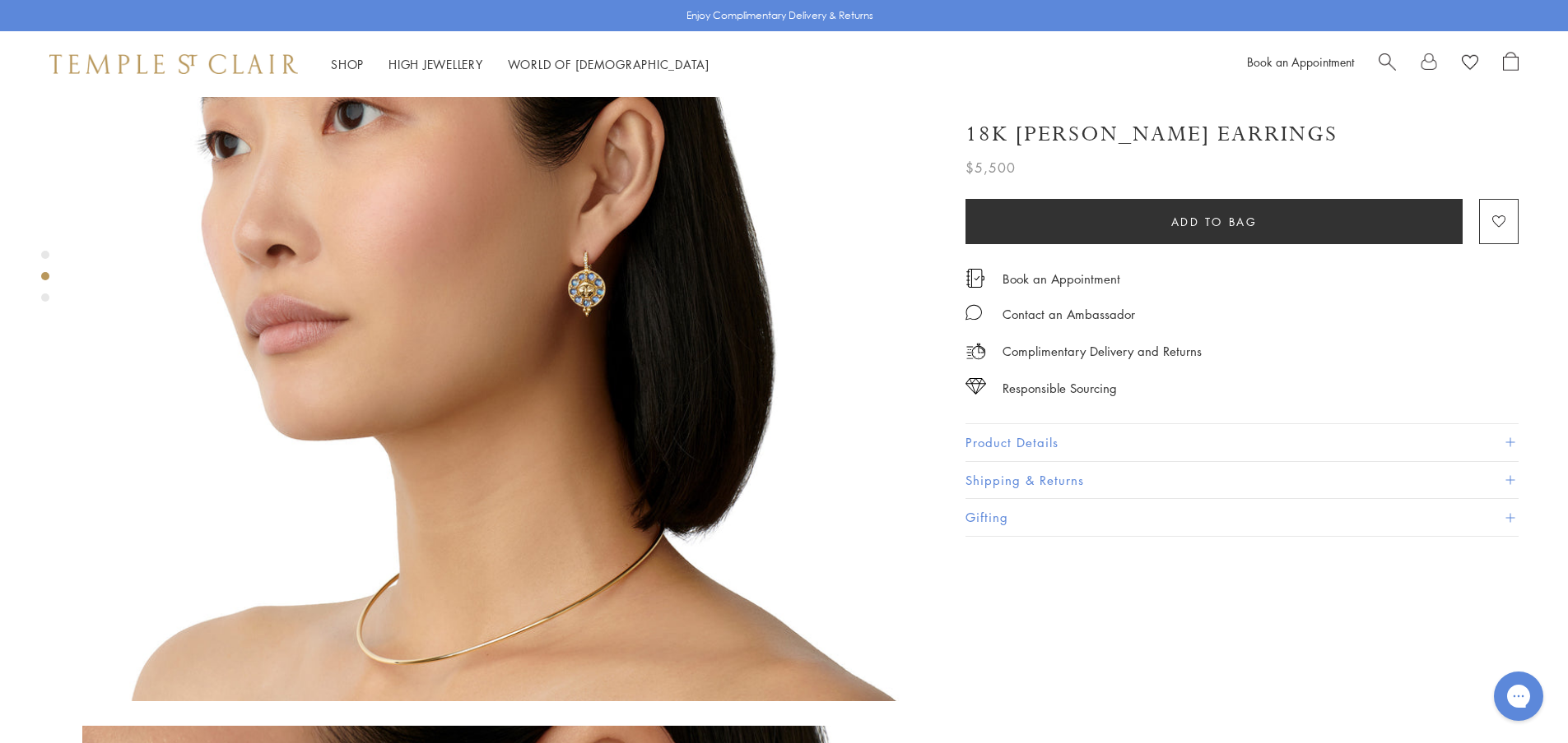
scroll to position [1070, 0]
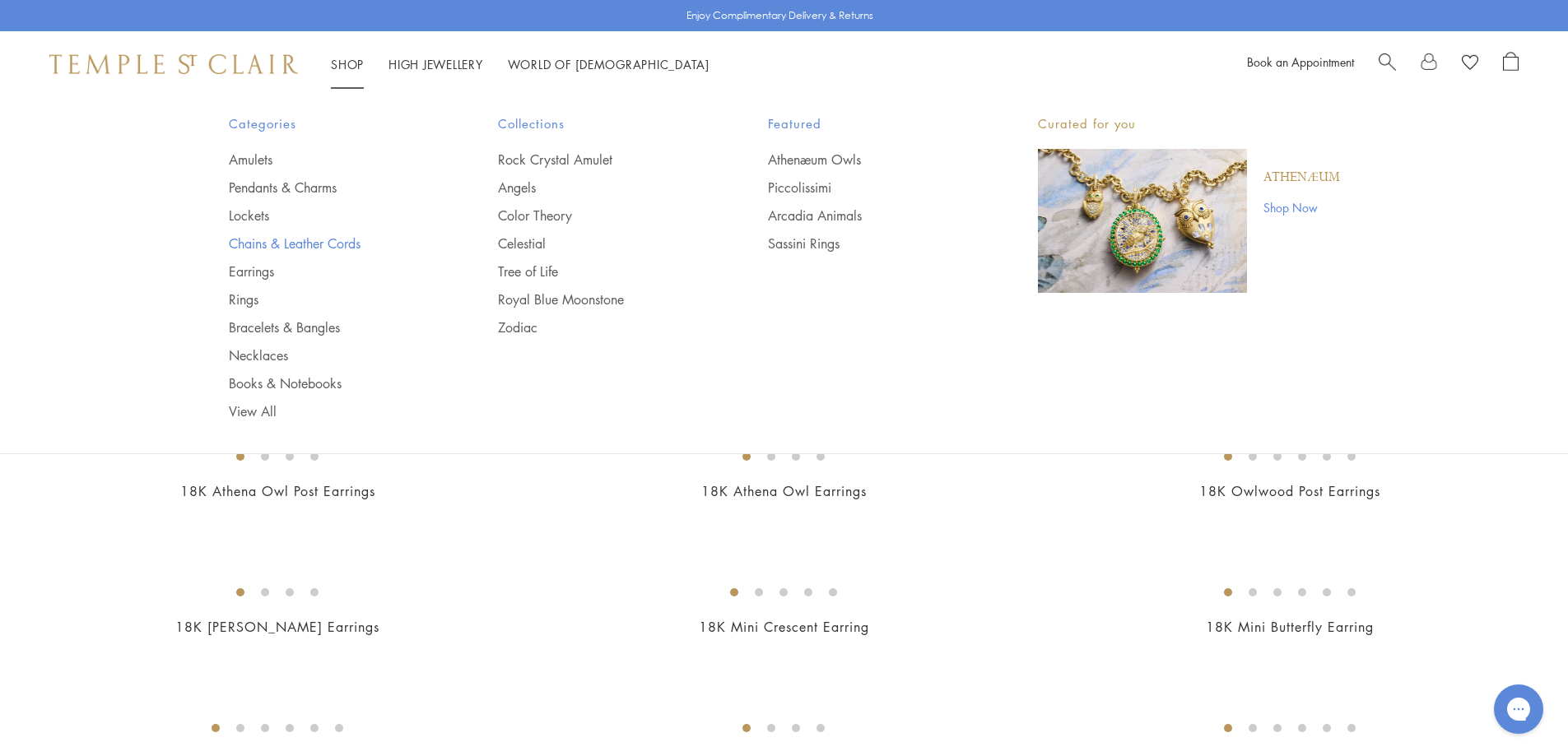
click at [247, 242] on link "Chains & Leather Cords" at bounding box center [331, 244] width 204 height 18
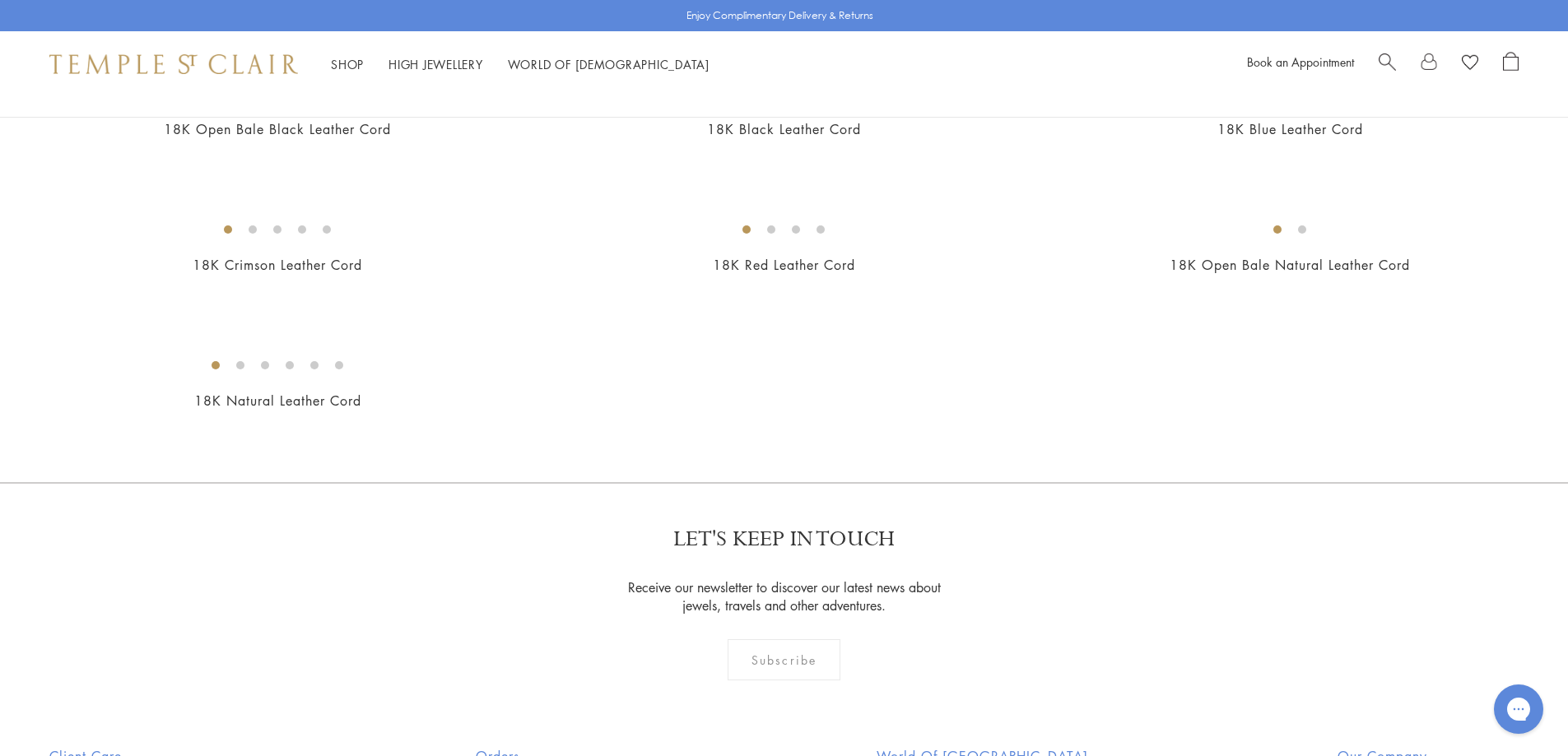
scroll to position [658, 0]
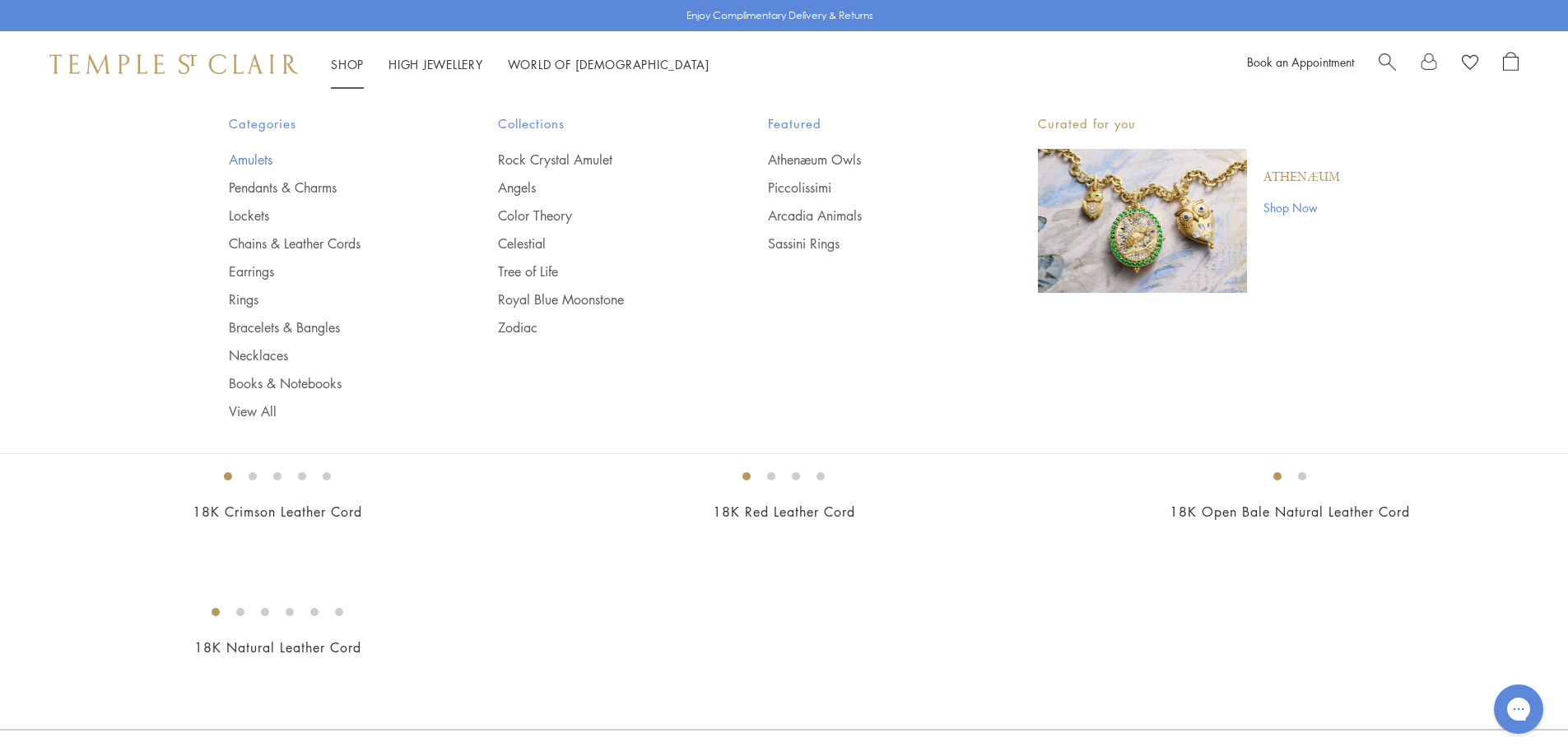
click at [247, 159] on link "Amulets" at bounding box center [331, 160] width 204 height 18
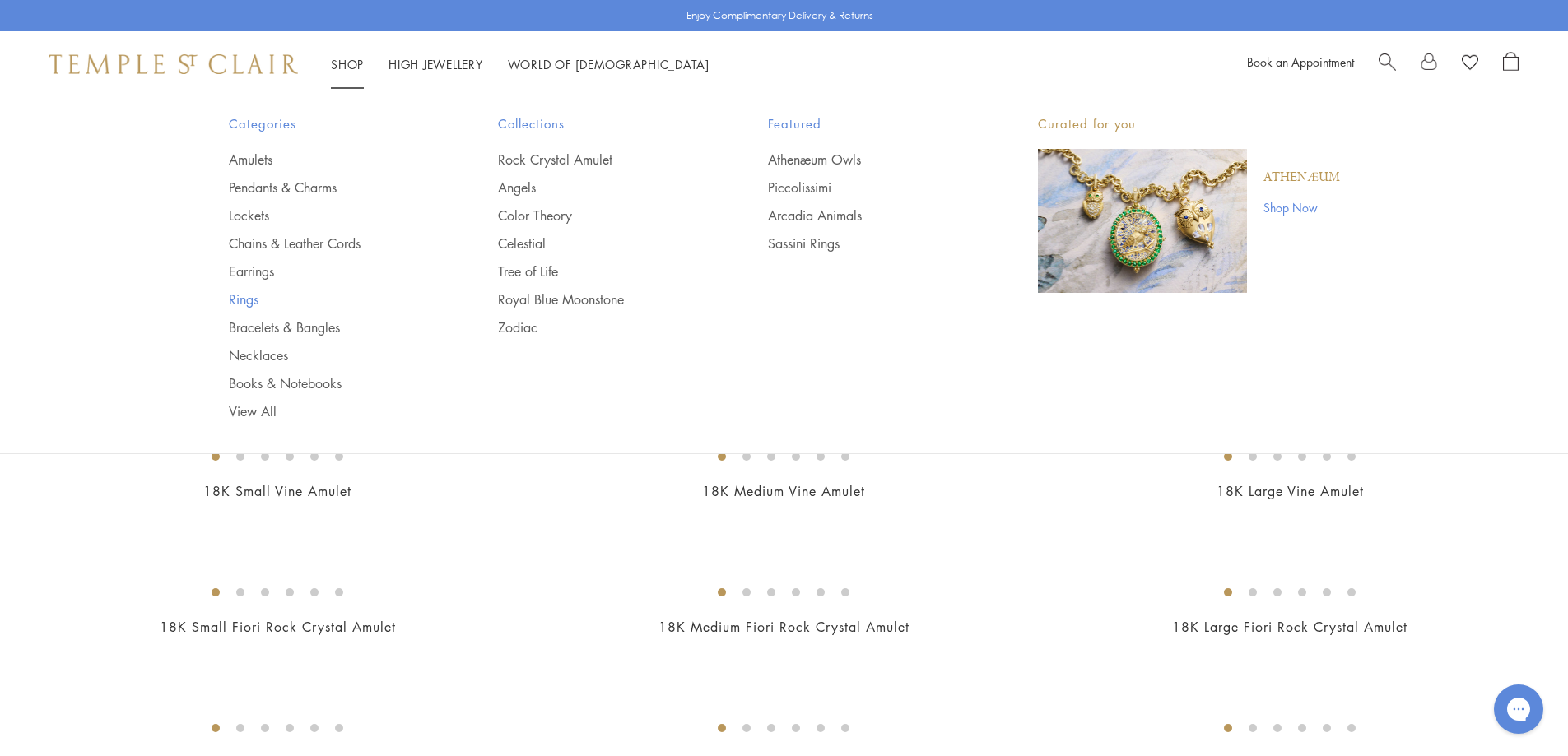
click at [238, 296] on link "Rings" at bounding box center [331, 299] width 204 height 18
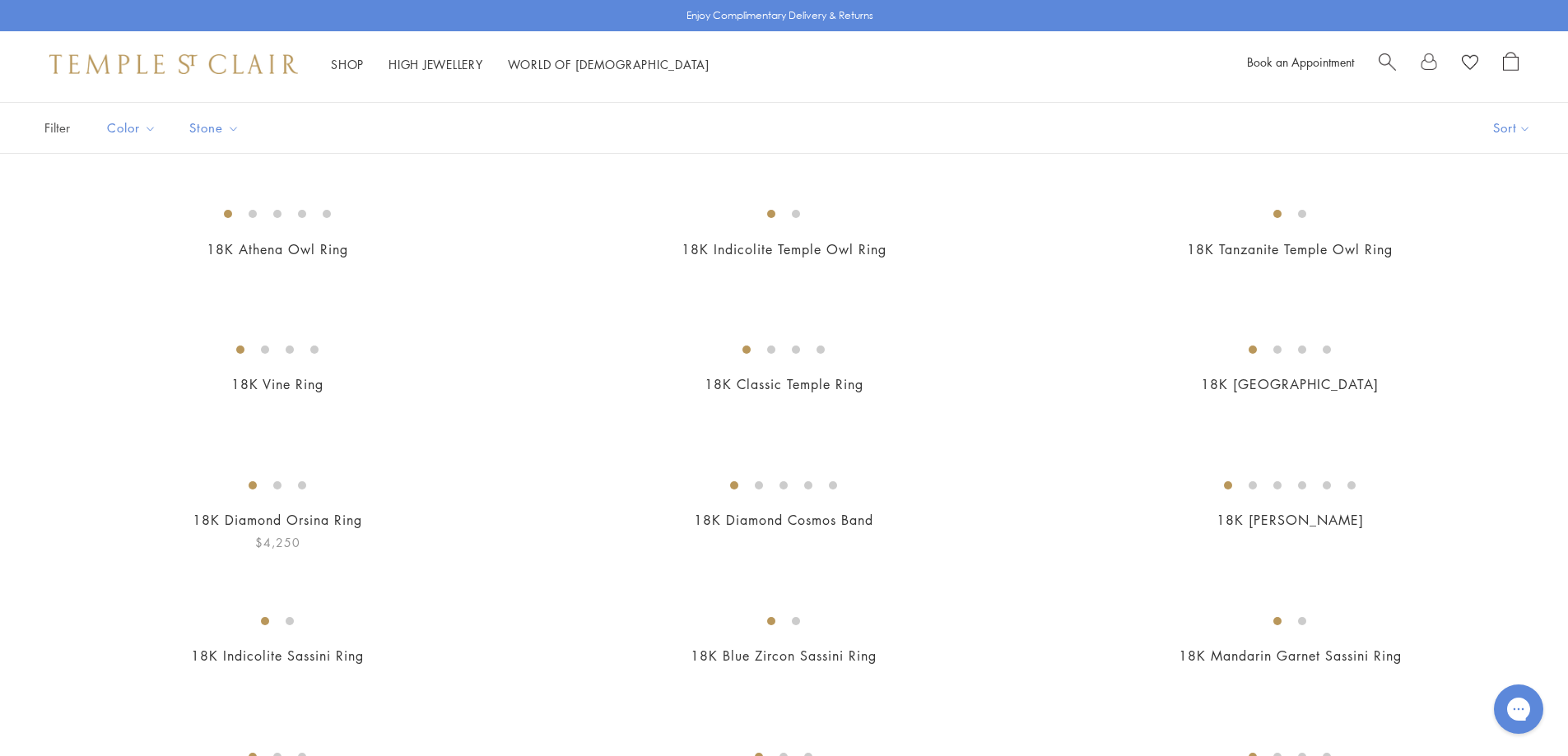
scroll to position [82, 0]
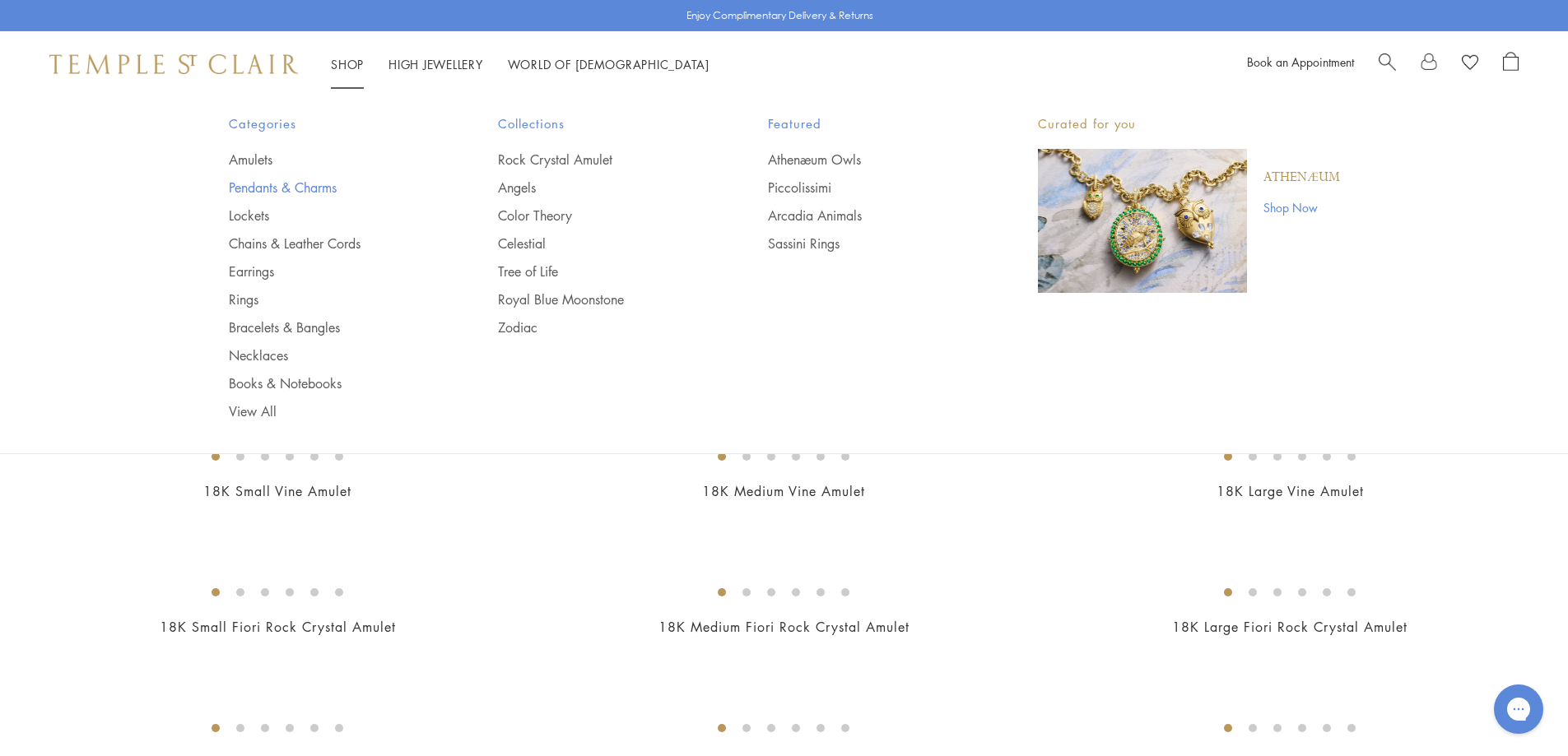
click at [250, 183] on link "Pendants & Charms" at bounding box center [331, 188] width 204 height 18
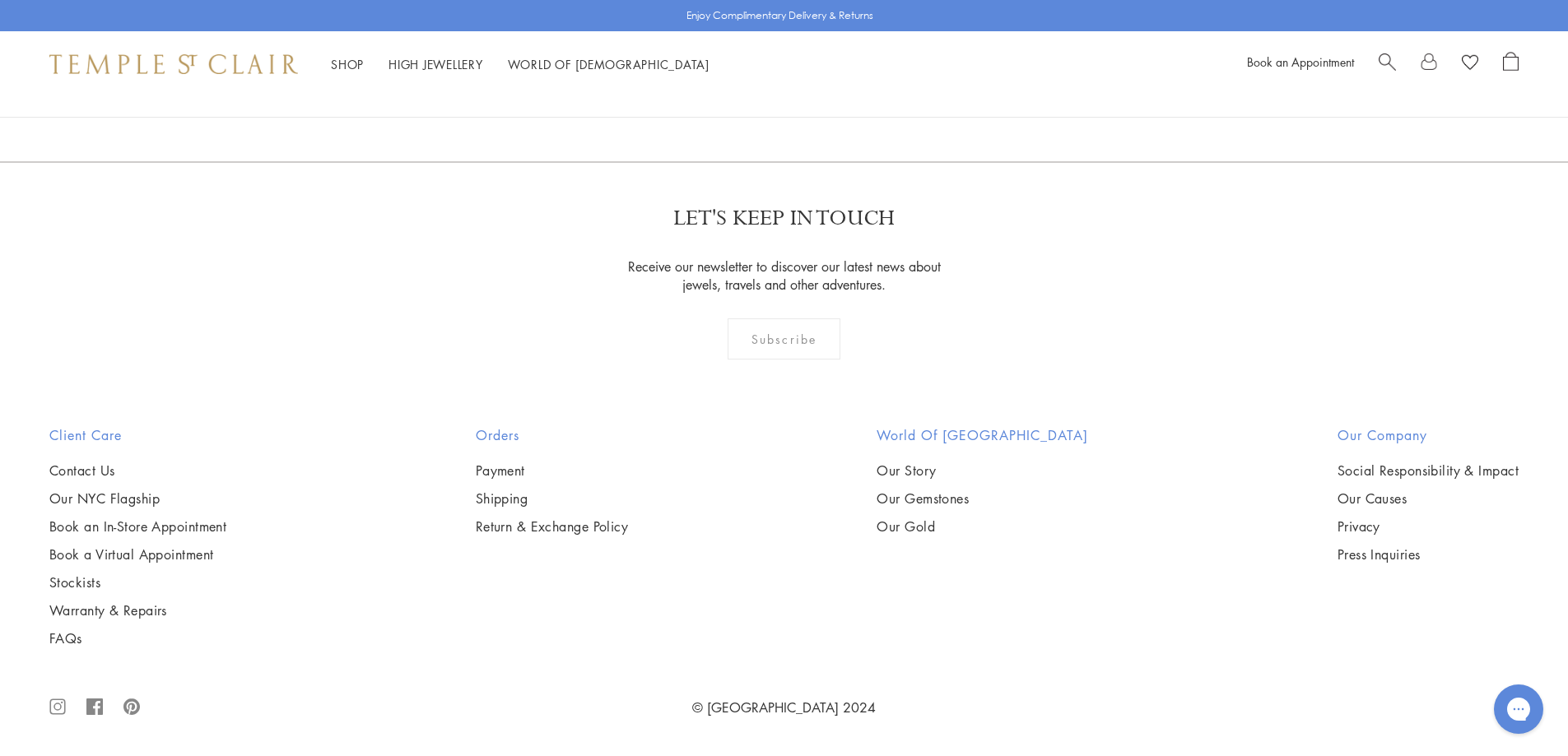
scroll to position [12837, 0]
click at [763, 96] on link "2" at bounding box center [758, 73] width 54 height 45
click at [832, 97] on link "3" at bounding box center [837, 73] width 54 height 45
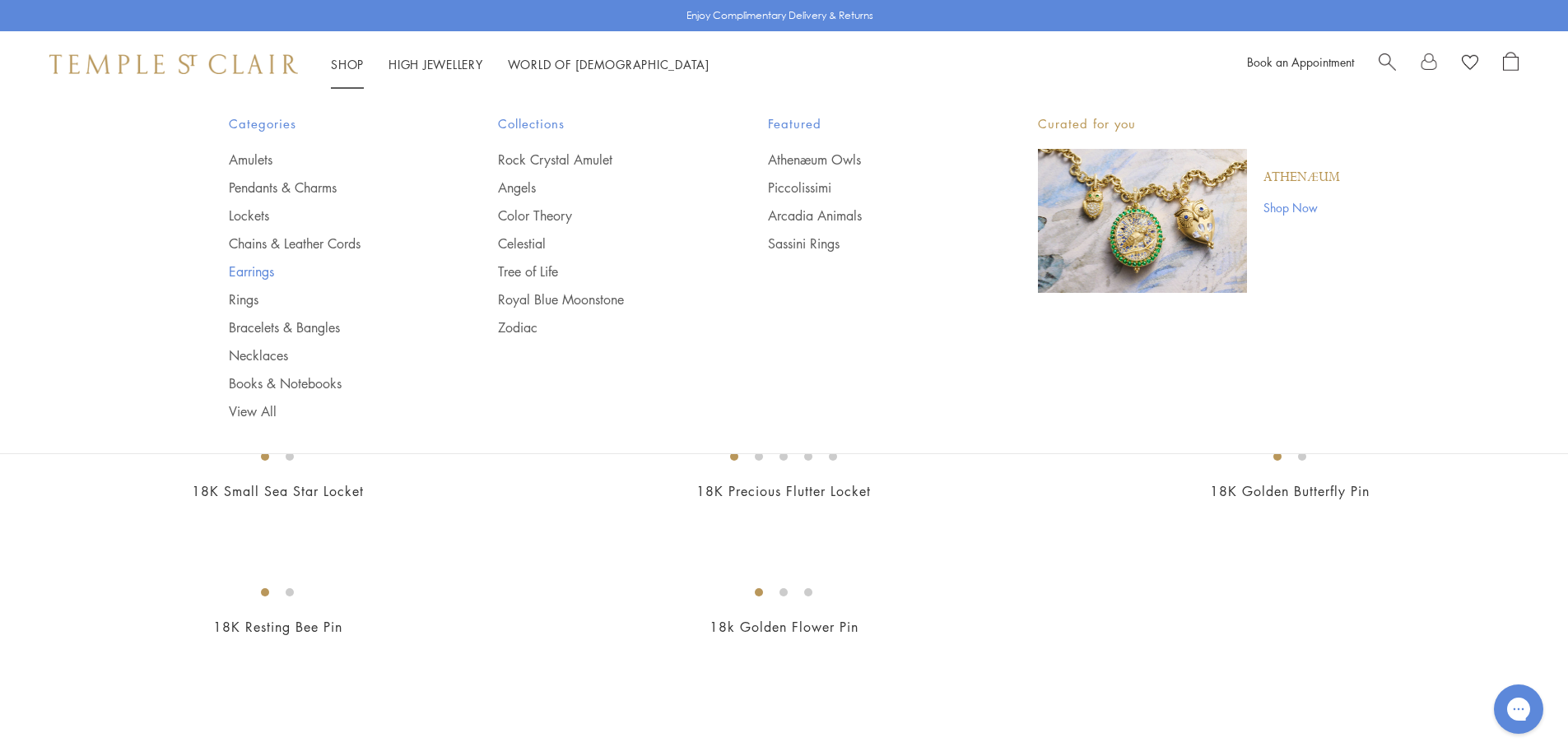
click at [245, 269] on link "Earrings" at bounding box center [331, 272] width 204 height 18
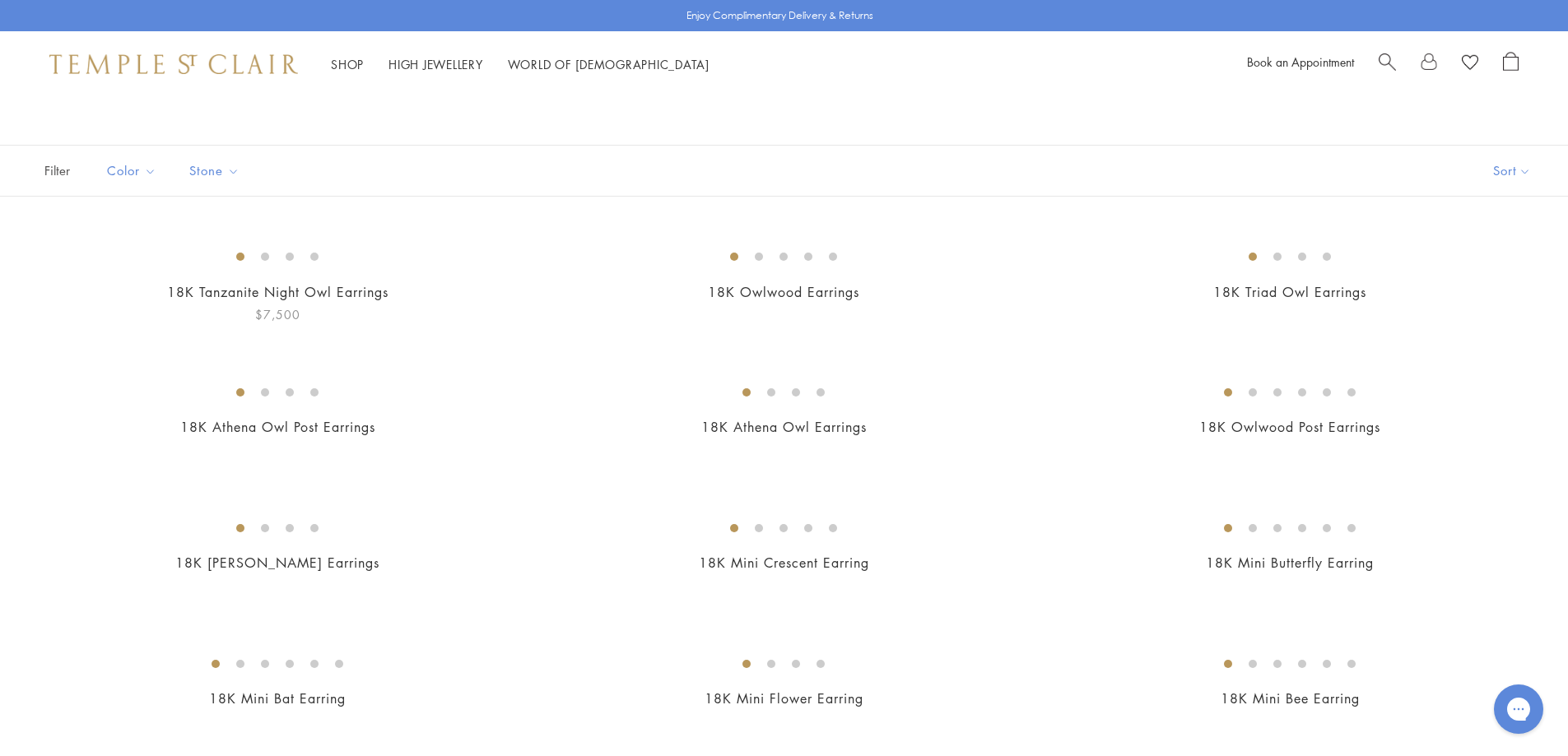
scroll to position [164, 0]
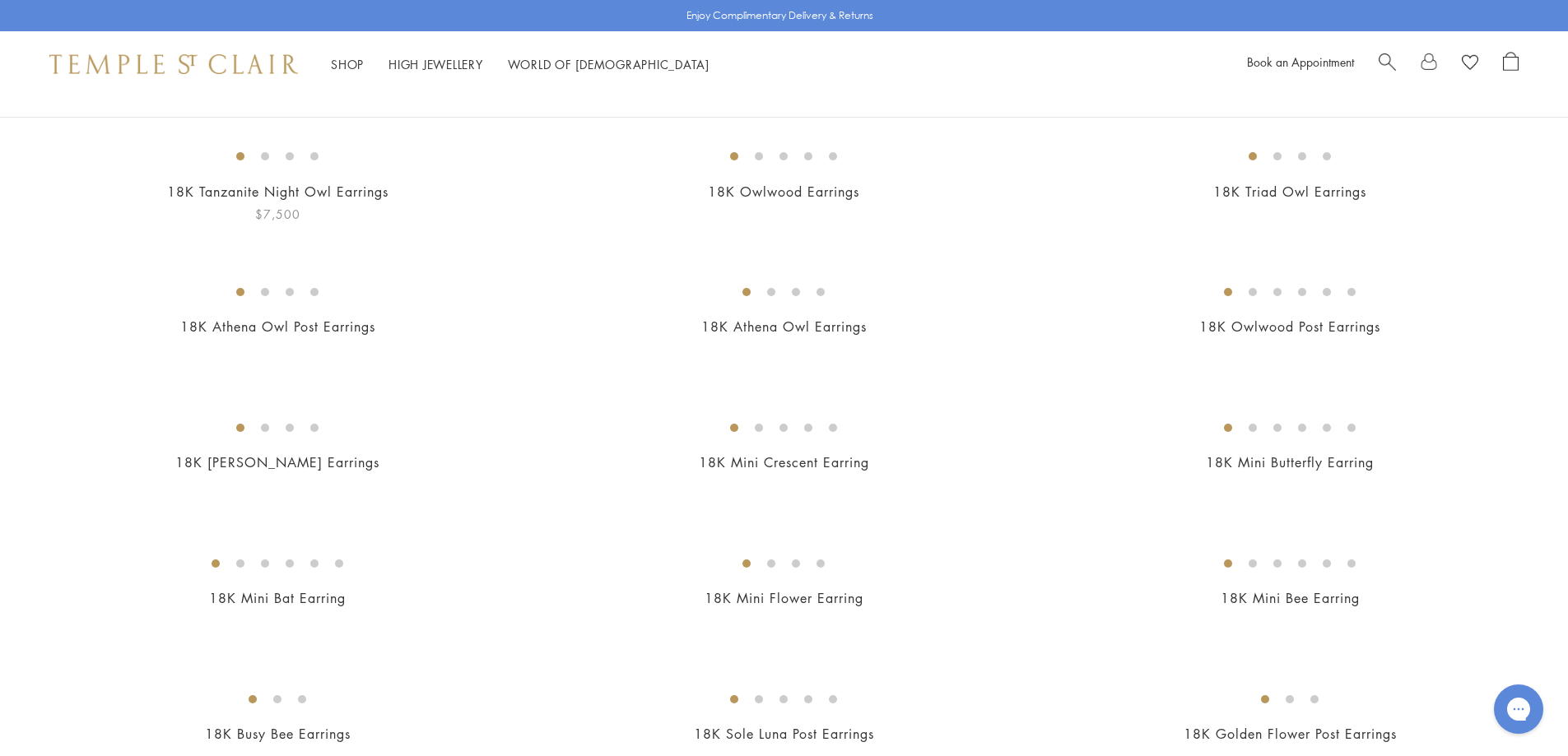
click at [0, 0] on img at bounding box center [0, 0] width 0 height 0
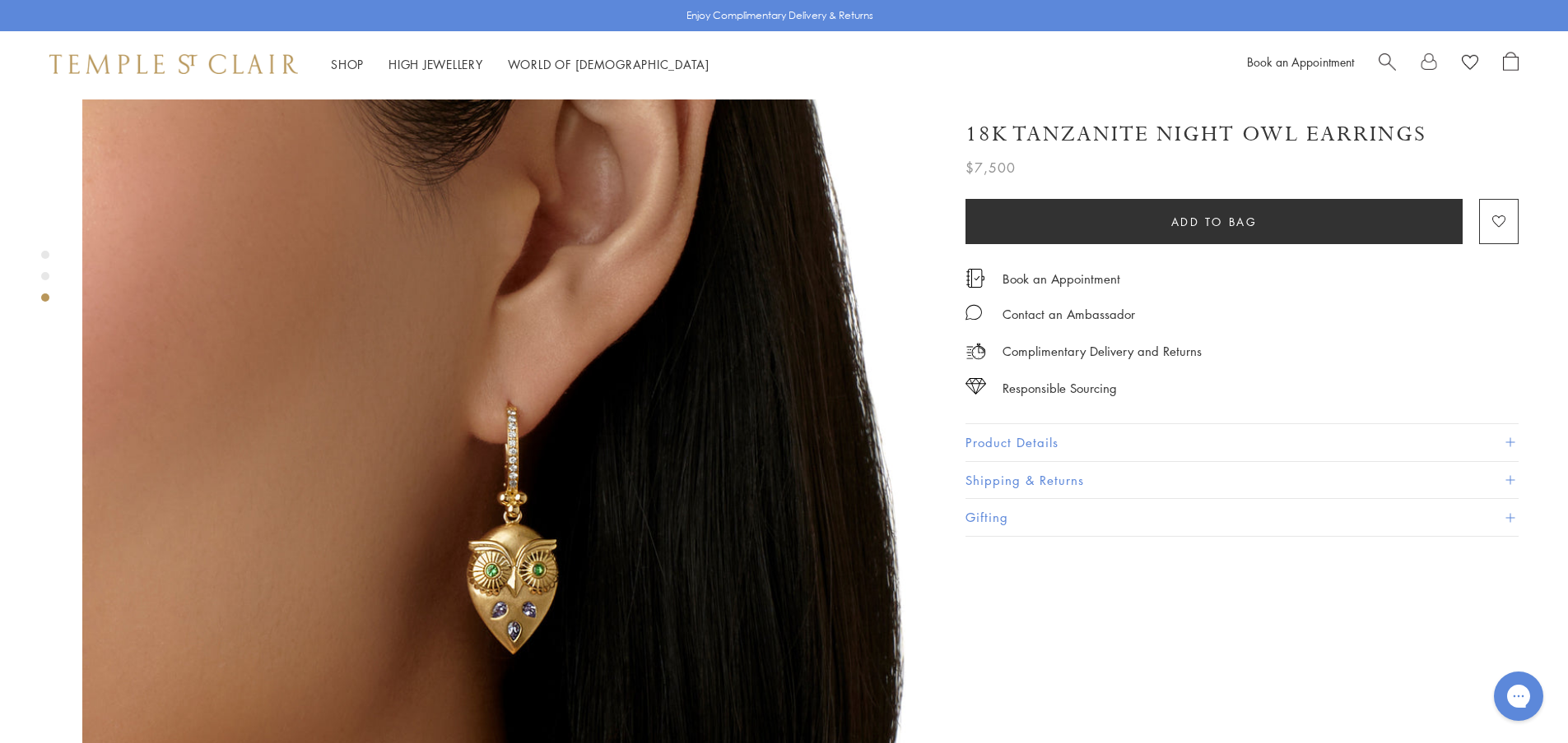
scroll to position [1892, 0]
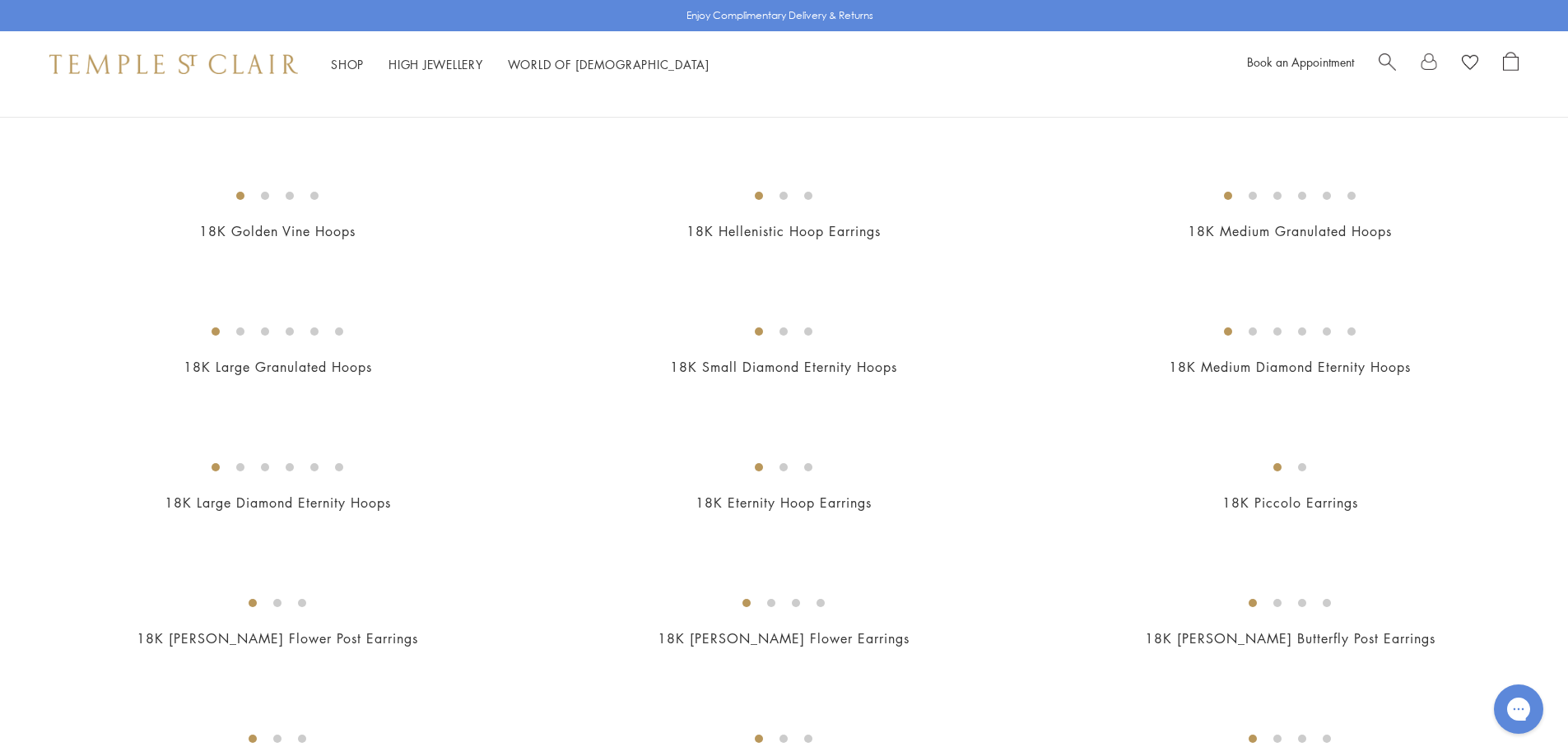
scroll to position [1811, 0]
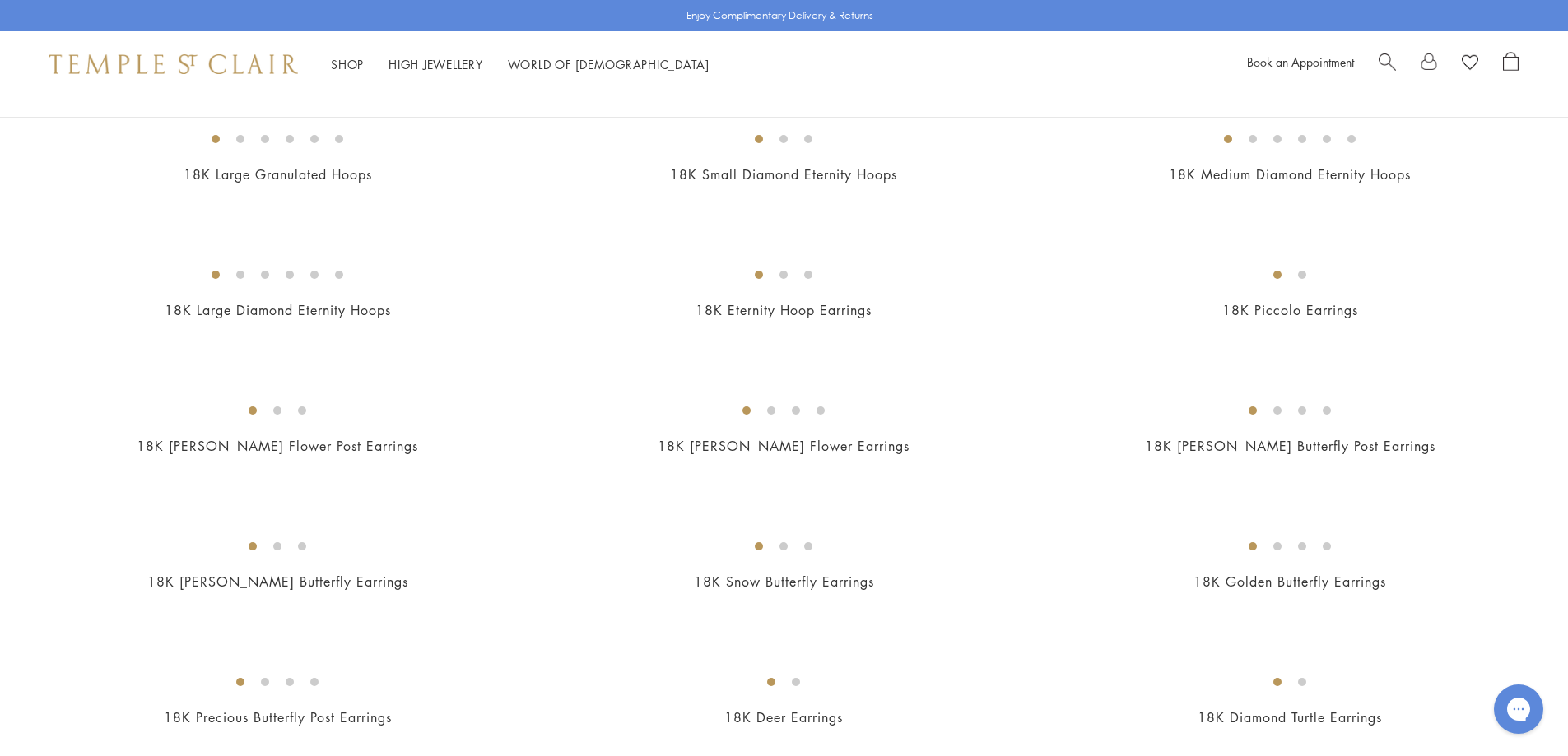
click at [0, 0] on img at bounding box center [0, 0] width 0 height 0
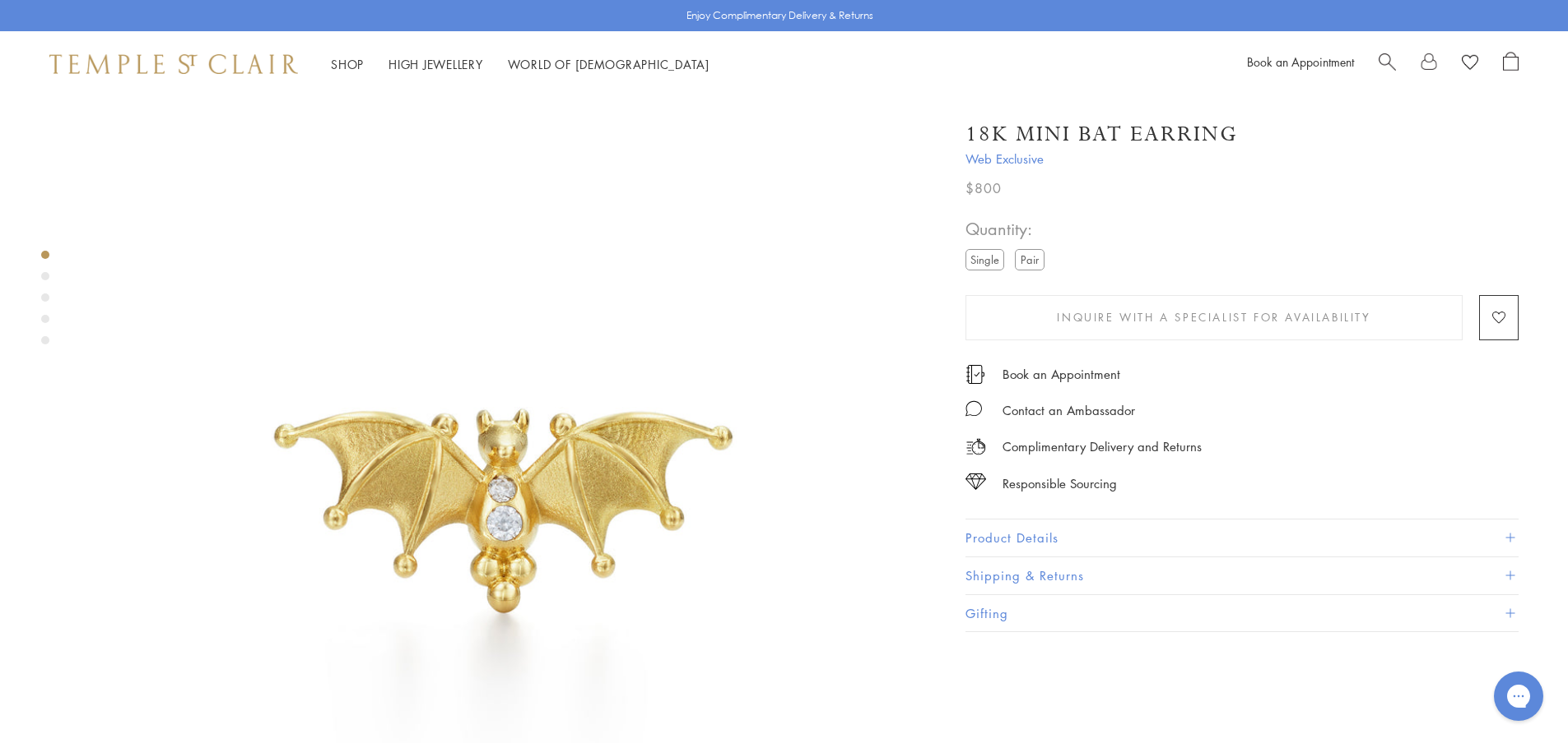
click at [1033, 259] on label "Pair" at bounding box center [1030, 259] width 30 height 20
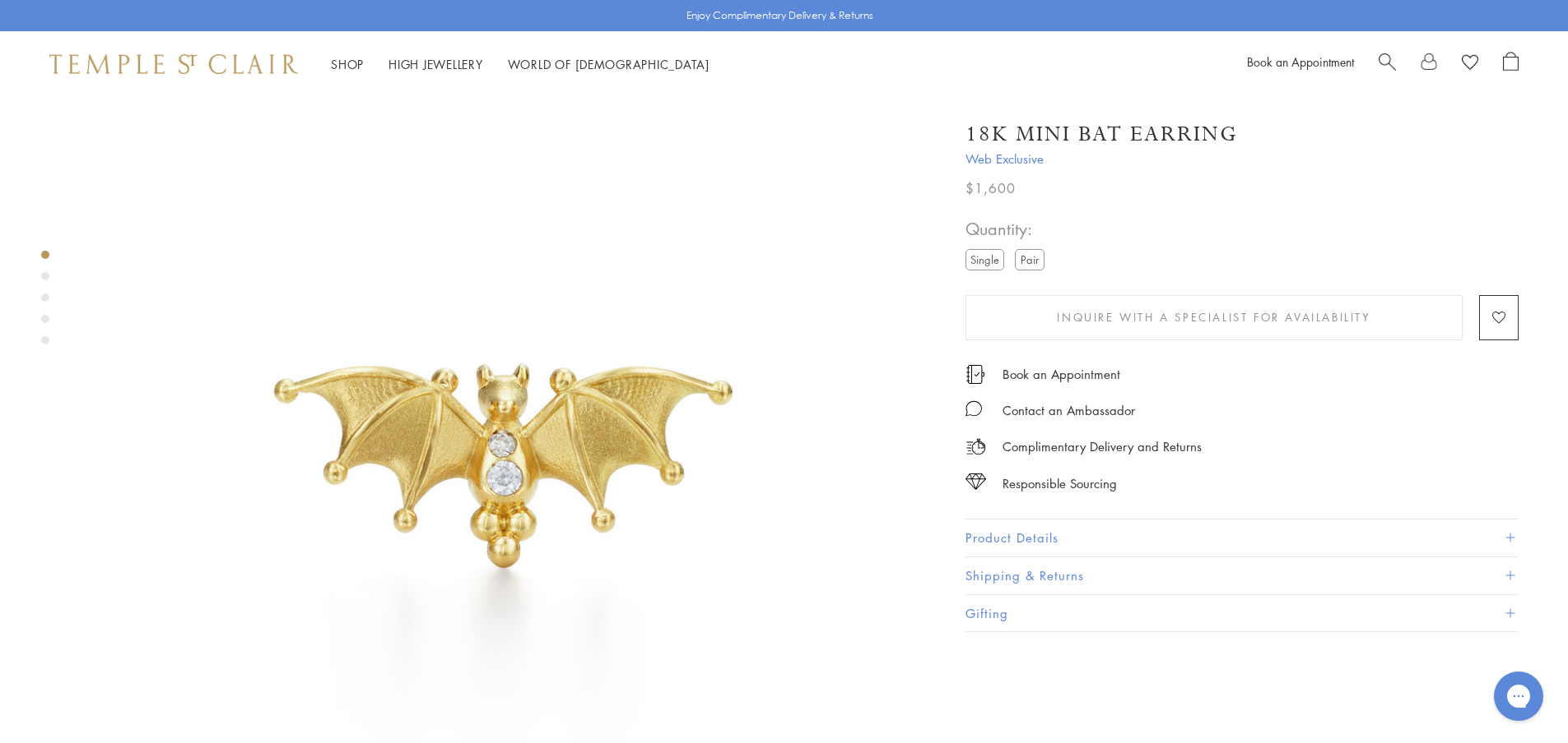
scroll to position [82, 0]
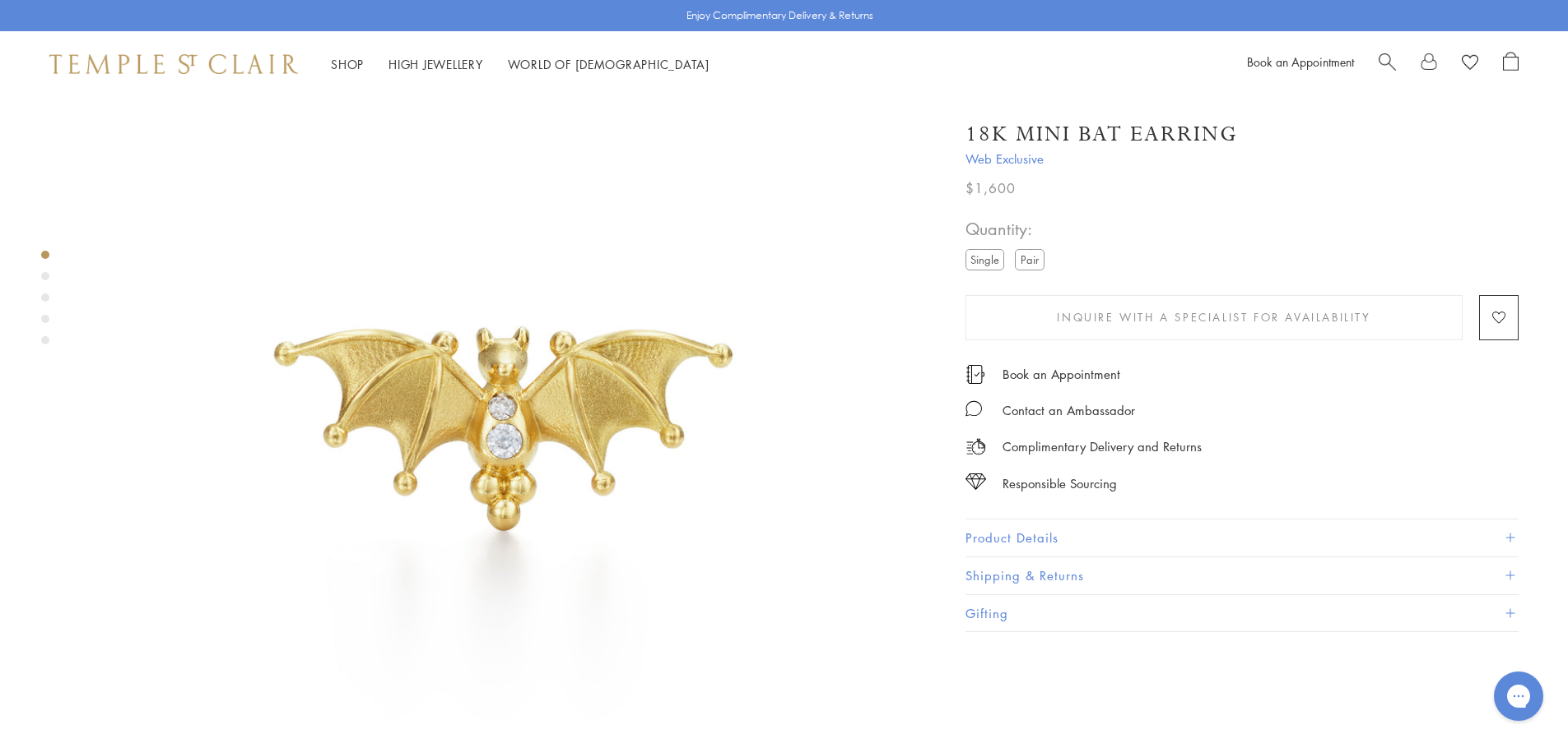
click at [1019, 532] on button "Product Details" at bounding box center [1241, 538] width 553 height 37
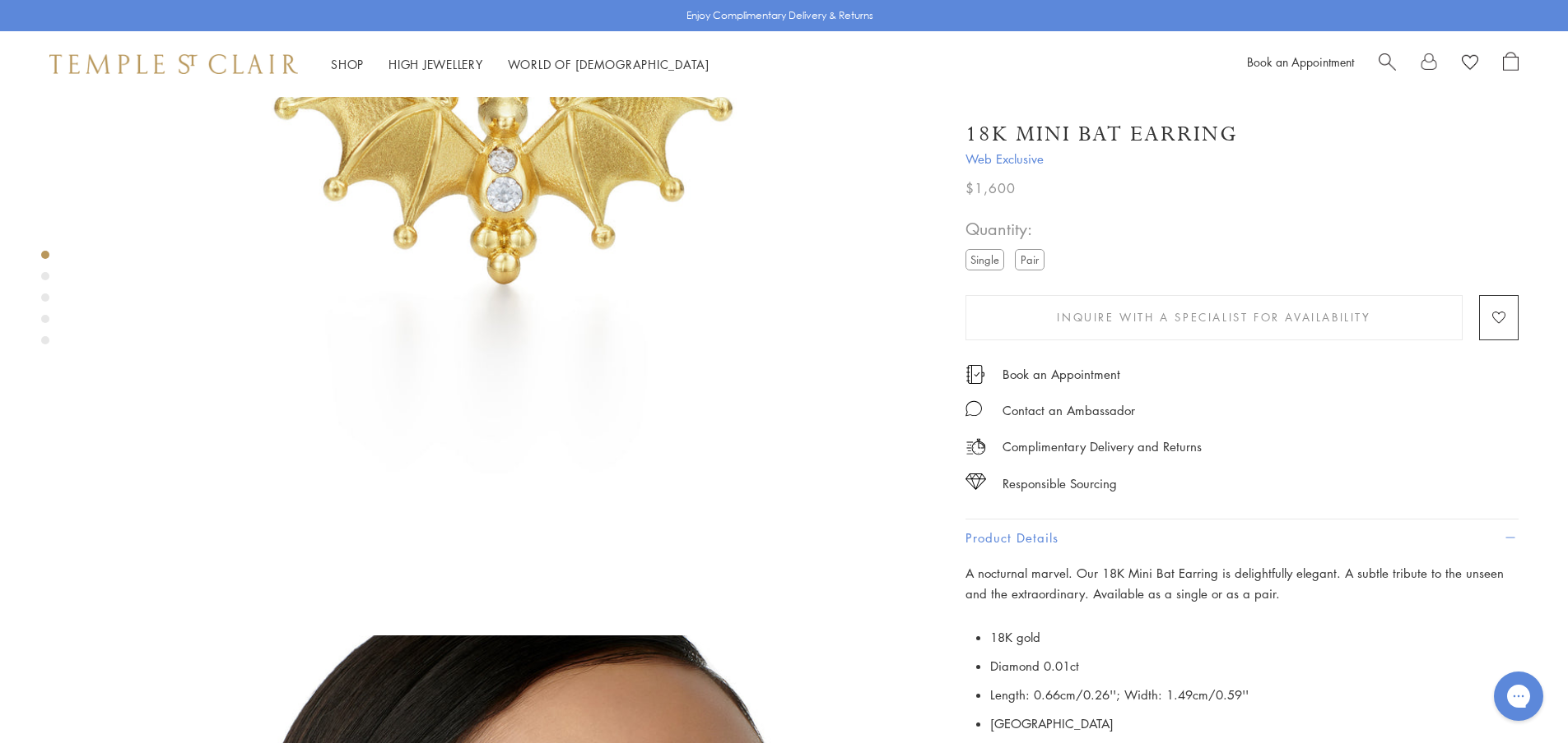
scroll to position [246, 0]
